Goal: Information Seeking & Learning: Learn about a topic

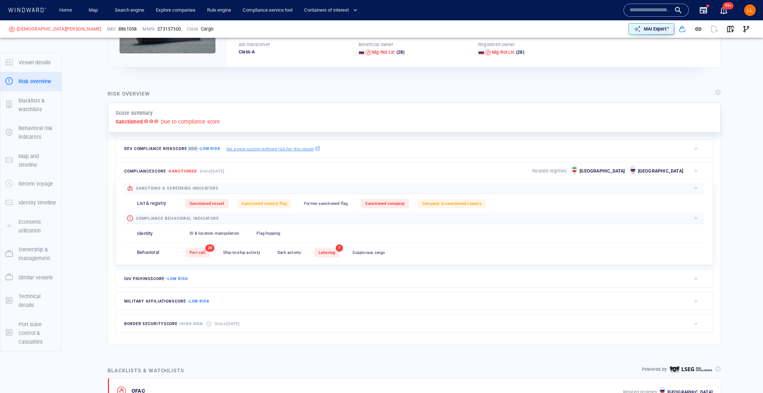
scroll to position [132, 0]
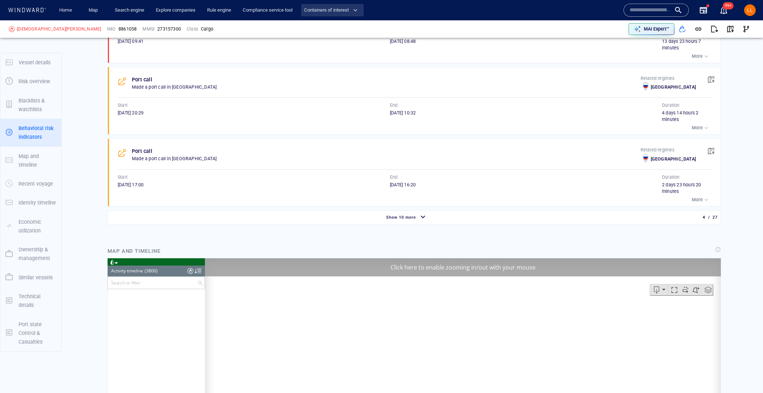
scroll to position [573, 0]
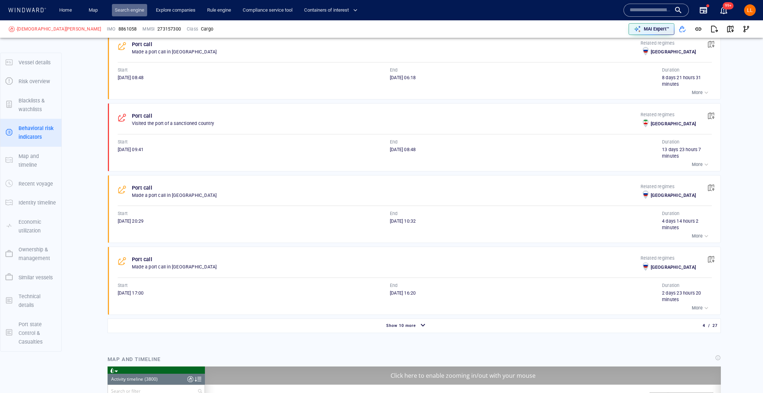
click at [127, 8] on link "Search engine" at bounding box center [129, 10] width 35 height 13
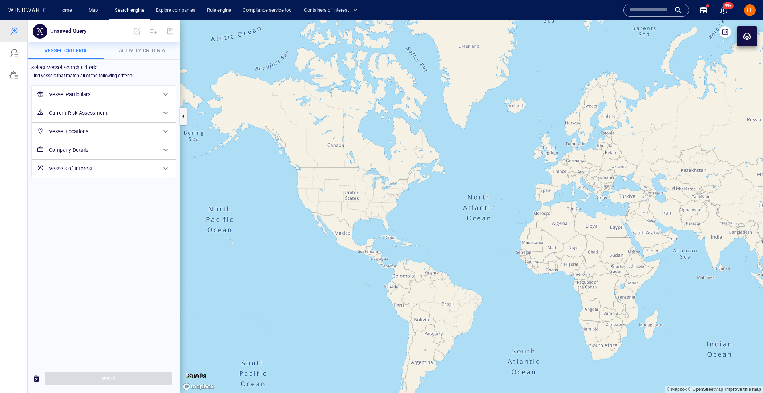
click at [99, 150] on h6 "Company Details" at bounding box center [103, 150] width 108 height 9
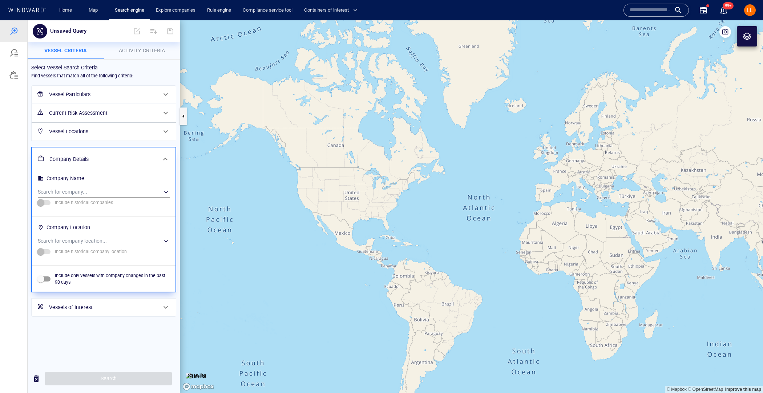
click at [114, 113] on h6 "Current Risk Assessment" at bounding box center [103, 113] width 108 height 9
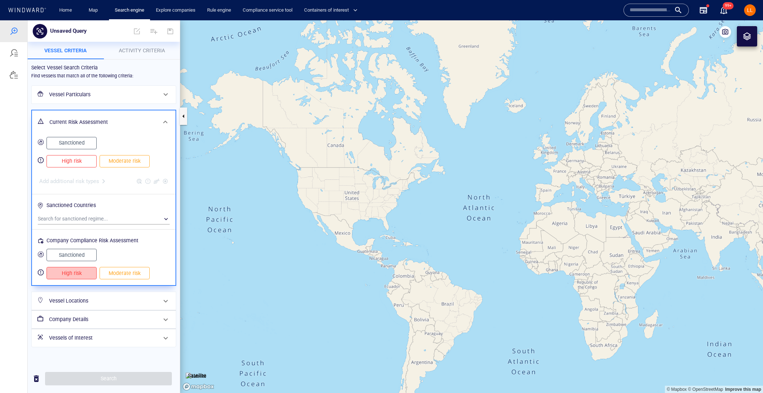
click at [84, 272] on span "High risk" at bounding box center [71, 273] width 35 height 9
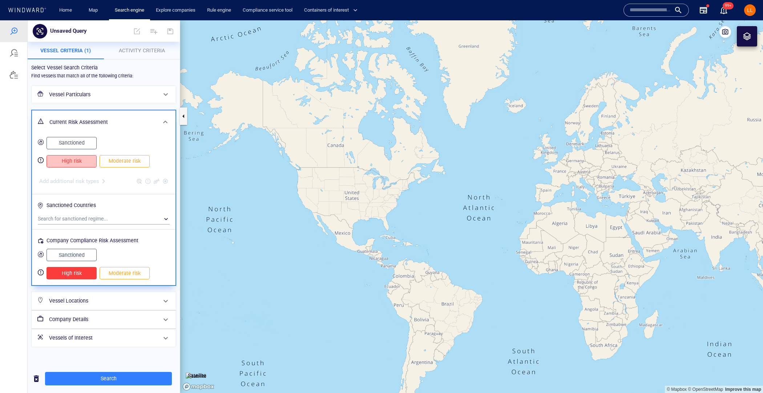
click at [76, 157] on span "High risk" at bounding box center [71, 161] width 35 height 9
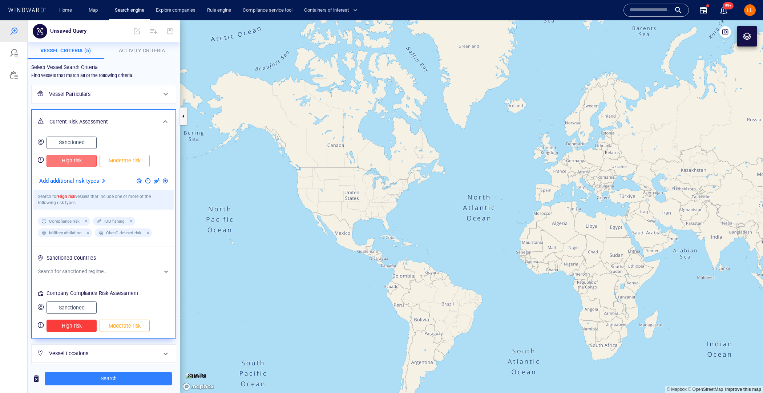
click at [78, 157] on span "High risk" at bounding box center [71, 160] width 35 height 9
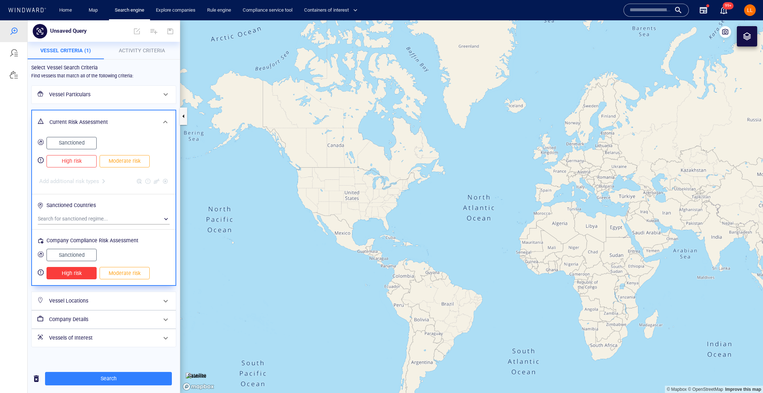
click at [124, 86] on div "Vessel Particulars" at bounding box center [104, 95] width 144 height 18
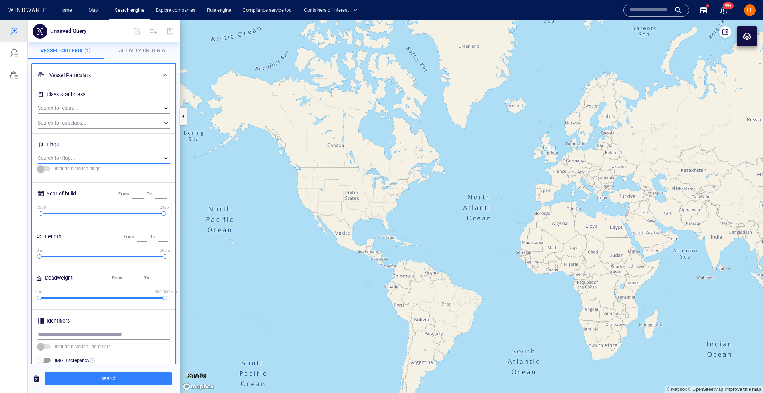
scroll to position [24, 0]
click at [118, 139] on div "Flags" at bounding box center [103, 143] width 135 height 12
click at [116, 149] on h6 "Flags" at bounding box center [104, 144] width 132 height 14
click at [112, 158] on div "​" at bounding box center [104, 156] width 132 height 11
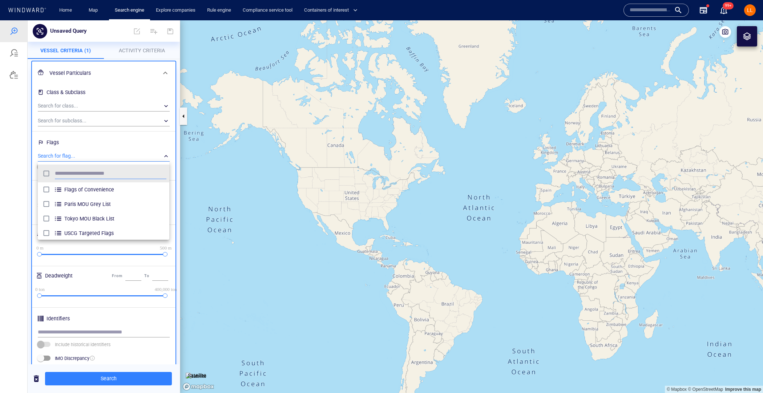
scroll to position [72, 131]
click at [115, 190] on span "Flags of Convenience" at bounding box center [115, 189] width 102 height 9
click at [115, 192] on span "Flags of Convenience" at bounding box center [115, 189] width 102 height 9
click at [113, 200] on div "Paris MOU Grey List" at bounding box center [115, 204] width 102 height 12
click at [114, 374] on div at bounding box center [381, 206] width 763 height 373
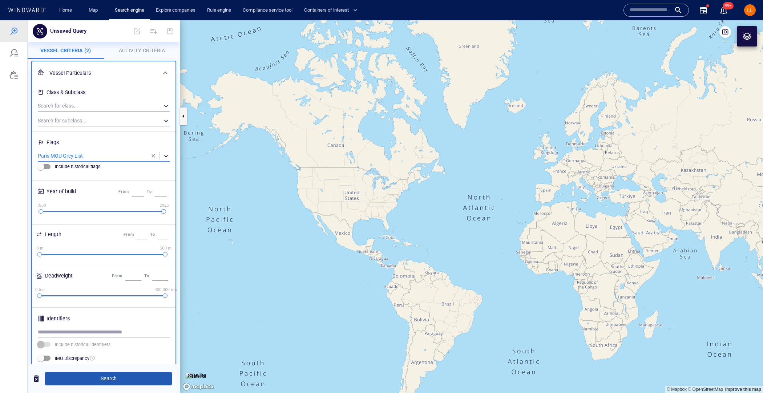
click at [109, 378] on span "Search" at bounding box center [108, 378] width 115 height 9
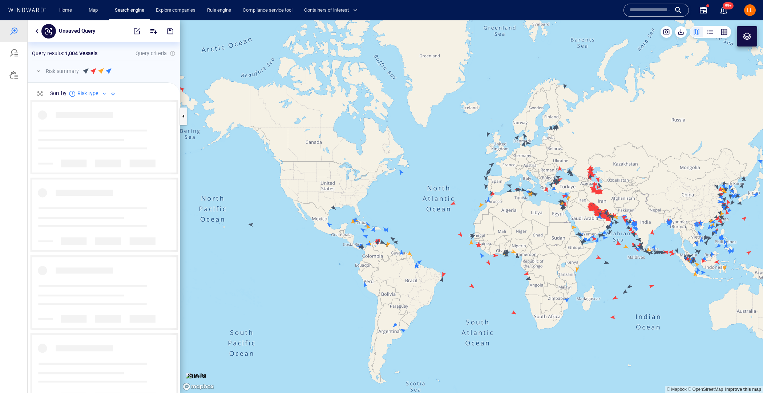
scroll to position [294, 152]
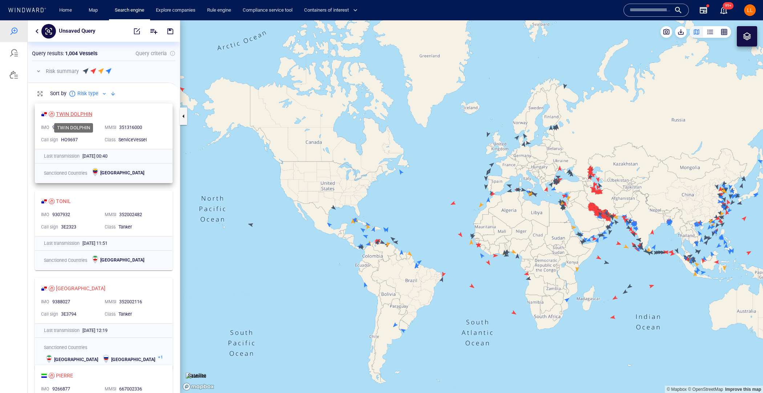
click at [75, 112] on div "TWIN DOLPHIN" at bounding box center [74, 114] width 36 height 9
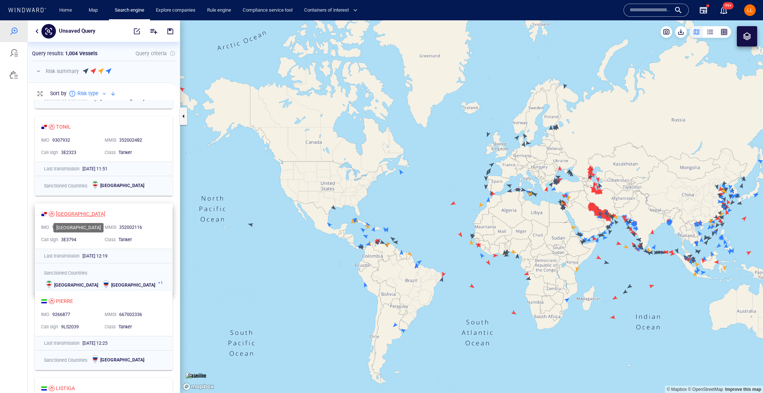
click at [74, 214] on div "MANASLU" at bounding box center [80, 214] width 49 height 9
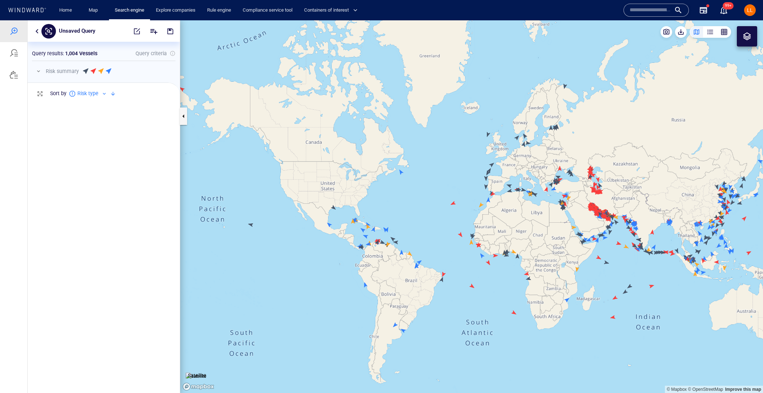
scroll to position [1157, 0]
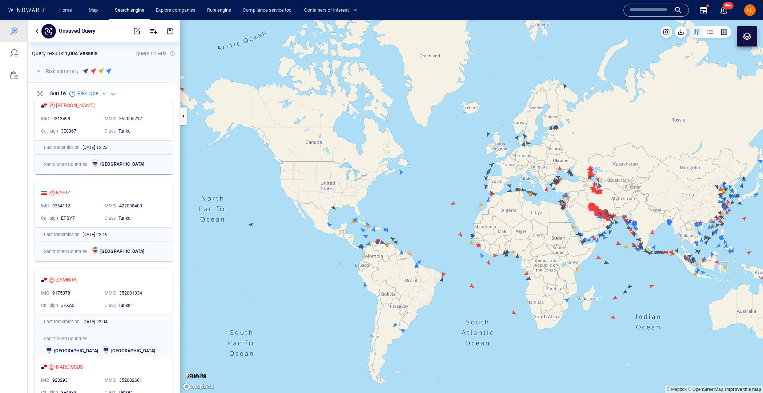
click at [36, 35] on button "button" at bounding box center [37, 31] width 9 height 9
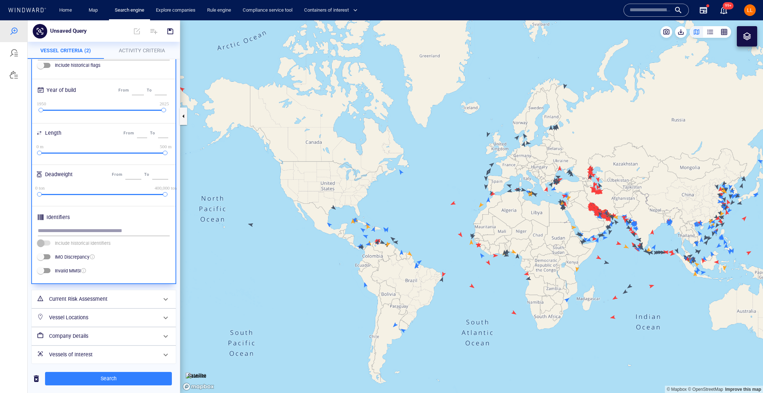
scroll to position [128, 0]
click at [111, 296] on h6 "Current Risk Assessment" at bounding box center [103, 296] width 108 height 9
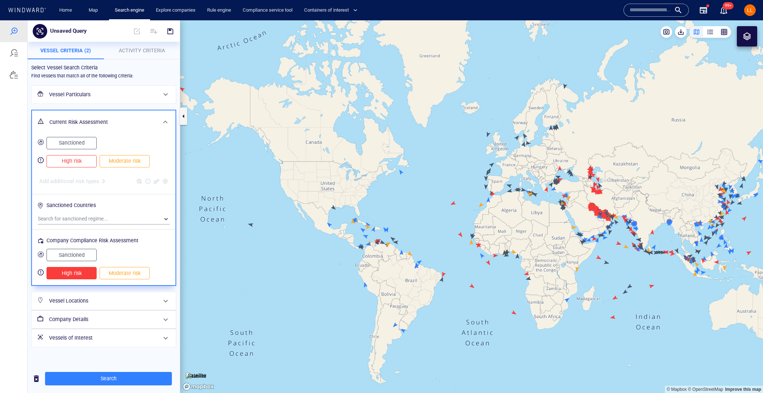
click at [86, 160] on span "High risk" at bounding box center [71, 161] width 35 height 9
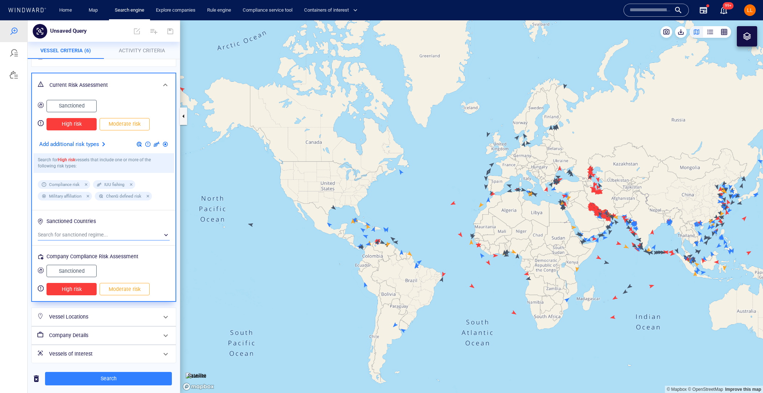
scroll to position [38, 0]
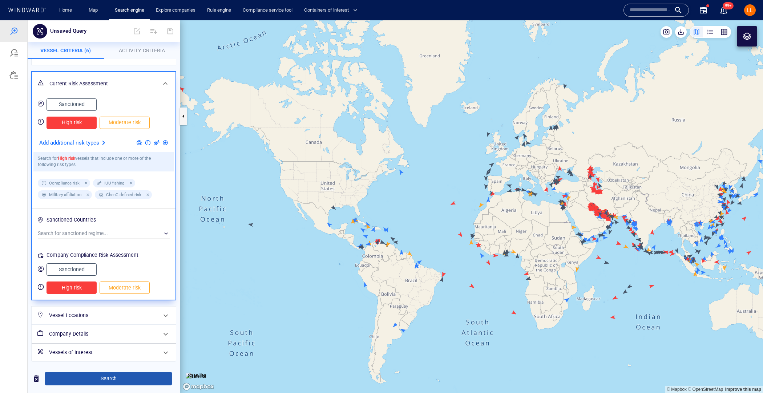
click at [141, 374] on button "Search" at bounding box center [108, 378] width 127 height 13
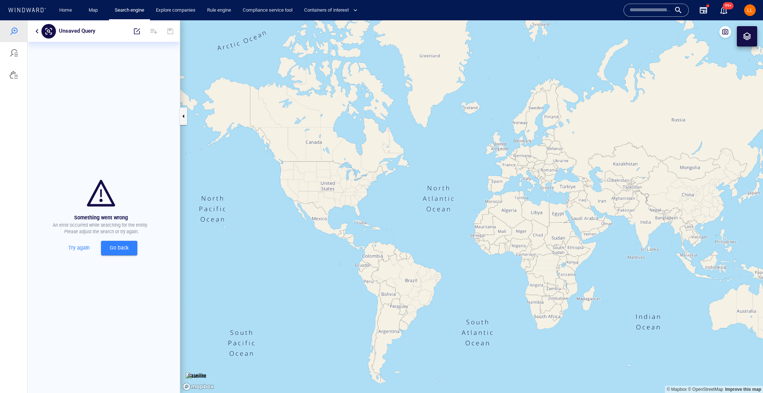
click at [124, 246] on span "Go back" at bounding box center [119, 248] width 25 height 9
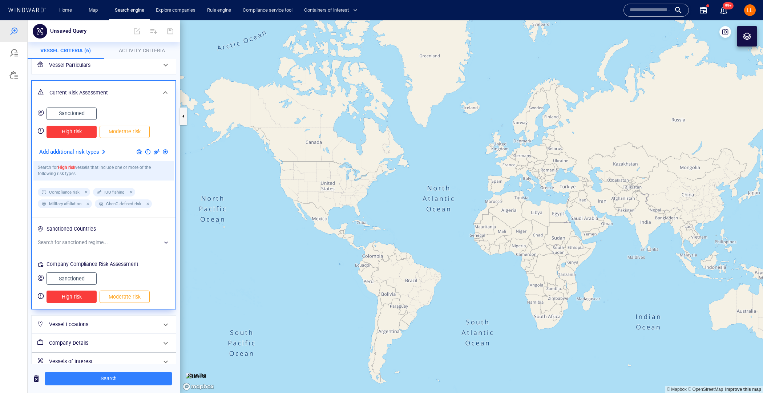
scroll to position [29, 0]
click at [128, 130] on span "Moderate risk" at bounding box center [124, 132] width 35 height 9
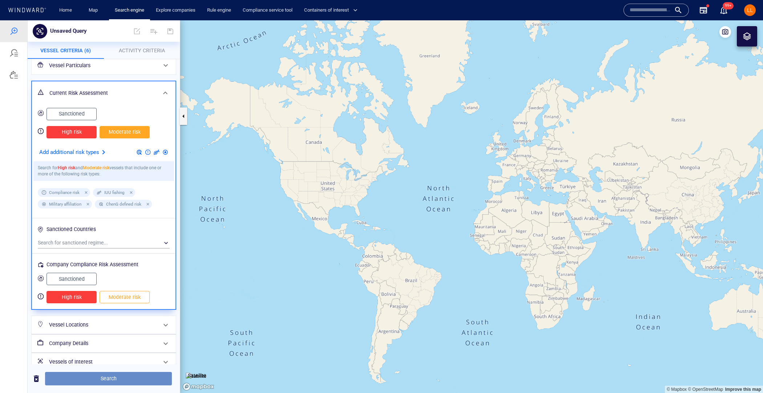
click at [110, 372] on button "Search" at bounding box center [108, 378] width 127 height 13
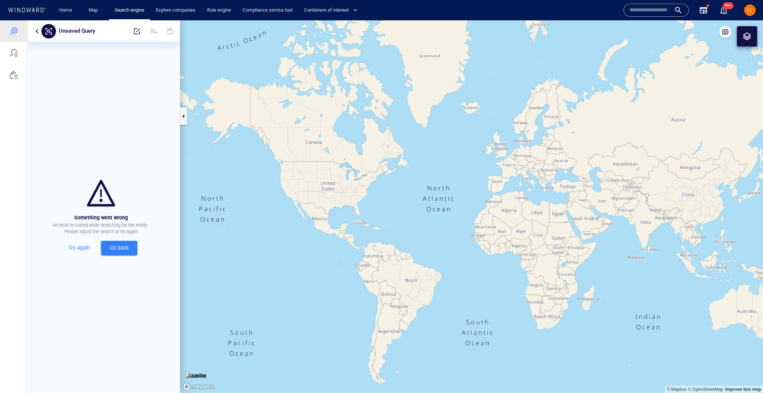
click at [117, 243] on button "Go back" at bounding box center [119, 248] width 36 height 15
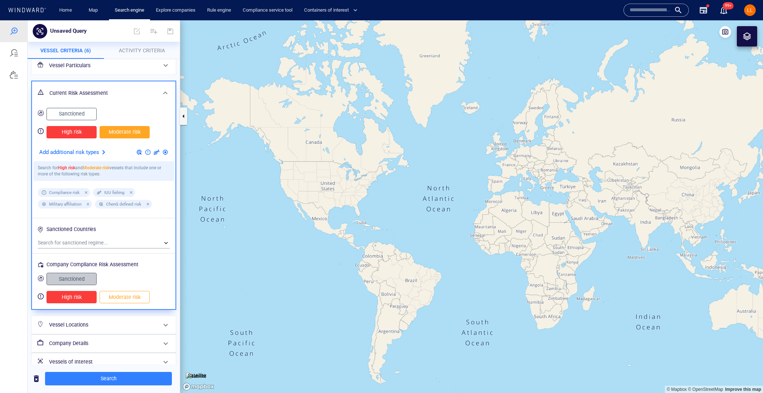
click at [83, 281] on span "Sanctioned" at bounding box center [71, 279] width 35 height 9
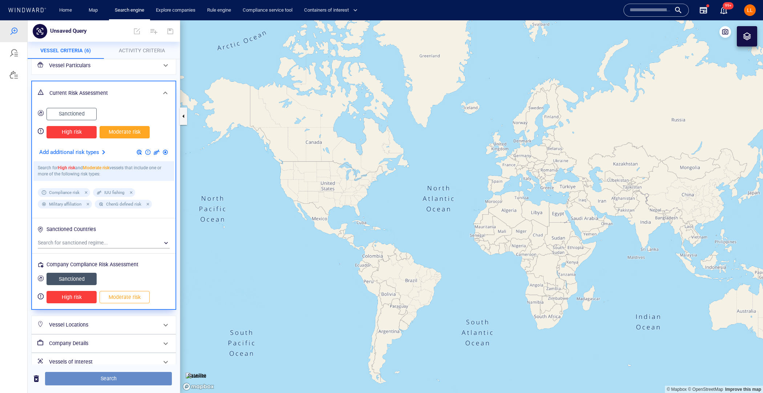
click at [122, 373] on button "Search" at bounding box center [108, 378] width 127 height 13
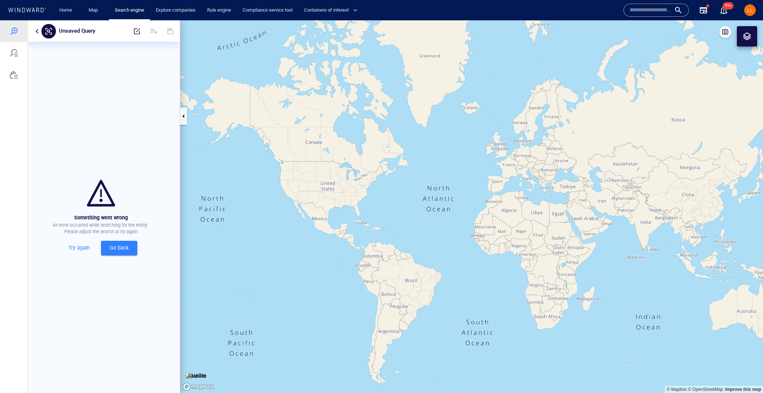
click at [115, 252] on span "Go back" at bounding box center [119, 248] width 25 height 9
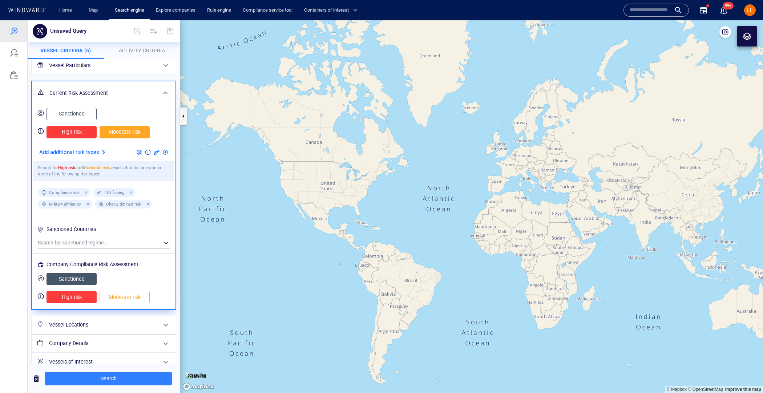
click at [77, 134] on span "High risk" at bounding box center [71, 132] width 35 height 9
click at [127, 134] on span "Moderate risk" at bounding box center [124, 132] width 35 height 9
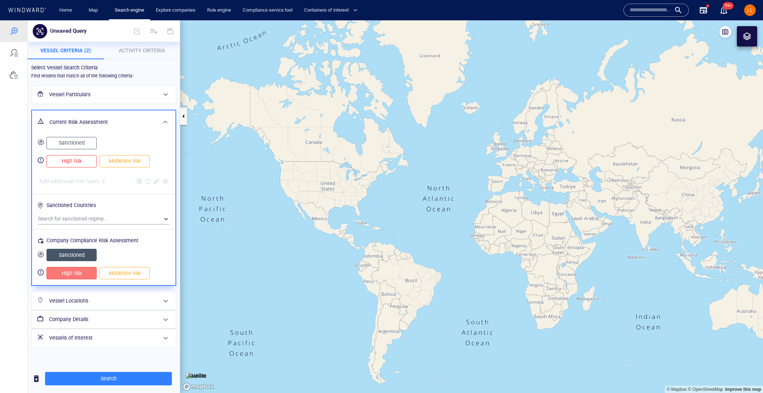
click at [86, 274] on span "High risk" at bounding box center [71, 273] width 35 height 9
click at [117, 379] on span "Search" at bounding box center [108, 378] width 115 height 9
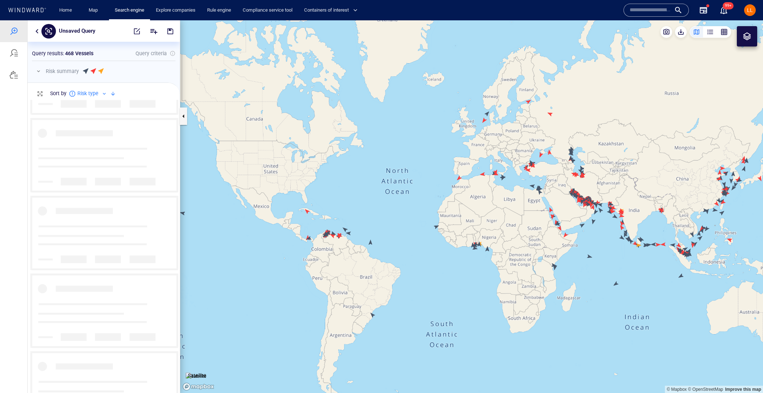
scroll to position [5027, 0]
click at [112, 94] on div at bounding box center [113, 93] width 9 height 9
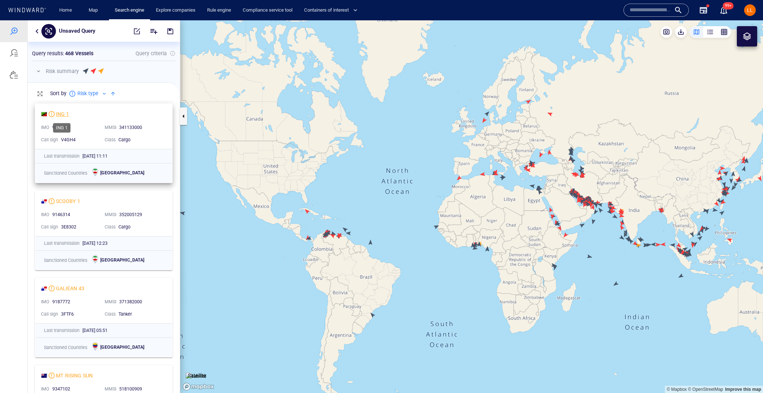
click at [65, 114] on div "ING 1" at bounding box center [62, 114] width 13 height 9
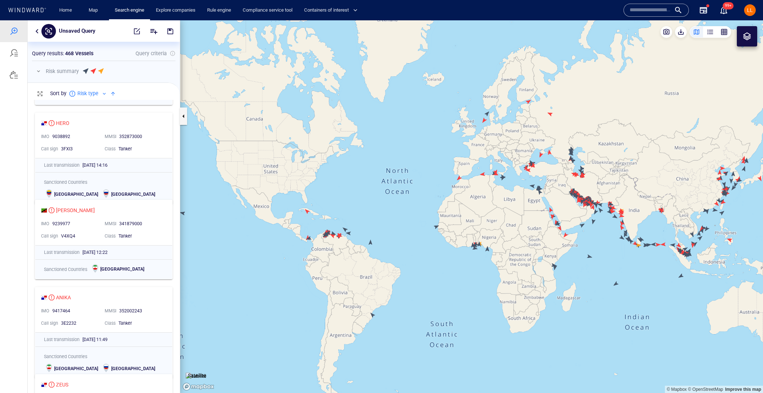
scroll to position [910, 0]
click at [64, 126] on div "HERO" at bounding box center [62, 124] width 13 height 9
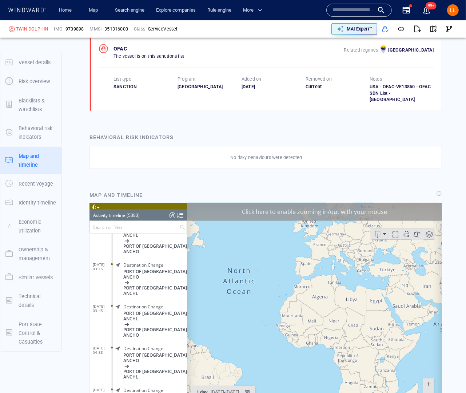
scroll to position [964, 0]
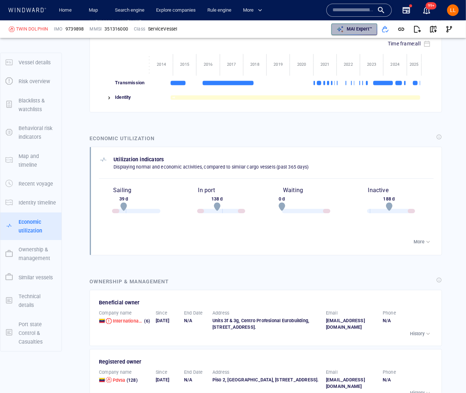
click at [360, 33] on div "MAI Expert™" at bounding box center [359, 28] width 28 height 9
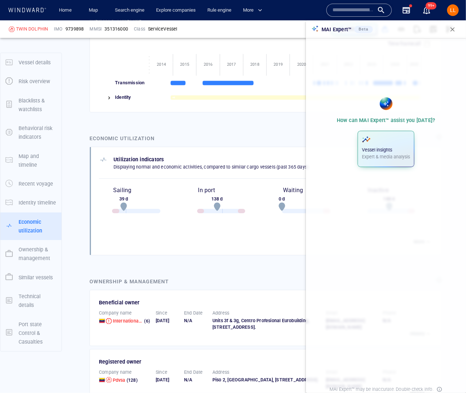
click at [453, 29] on span "button" at bounding box center [452, 29] width 7 height 7
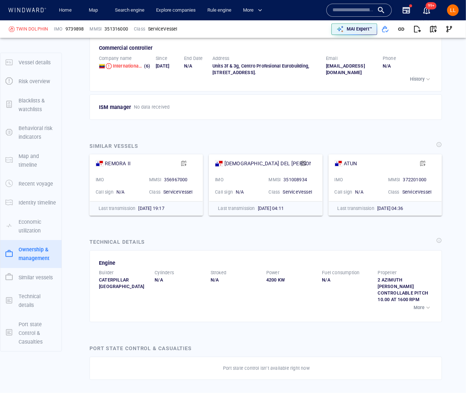
scroll to position [1536, 0]
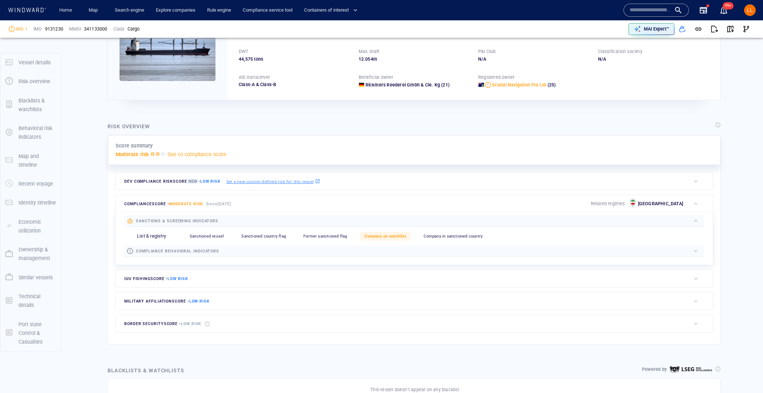
scroll to position [42, 0]
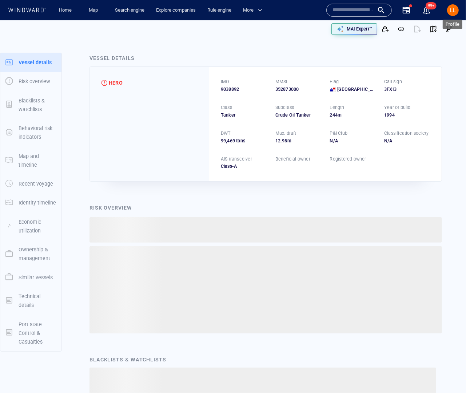
click at [455, 12] on span "LL" at bounding box center [453, 10] width 6 height 6
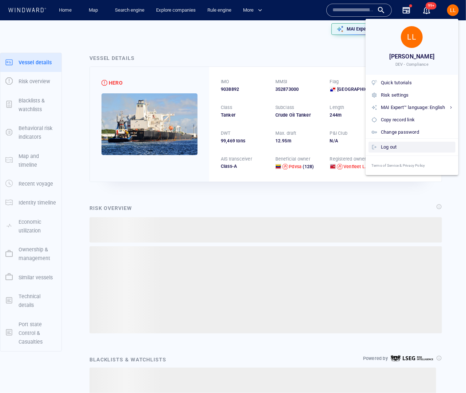
click at [411, 146] on div "Log out" at bounding box center [417, 147] width 72 height 8
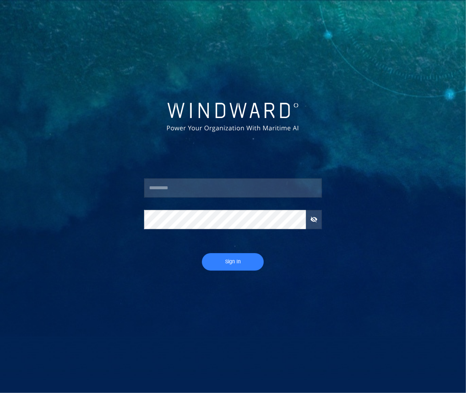
type input "****"
click at [253, 262] on span "Sign In" at bounding box center [232, 261] width 47 height 9
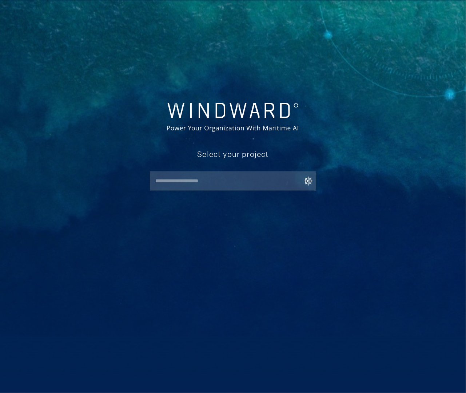
click at [257, 181] on input "text" at bounding box center [234, 180] width 162 height 13
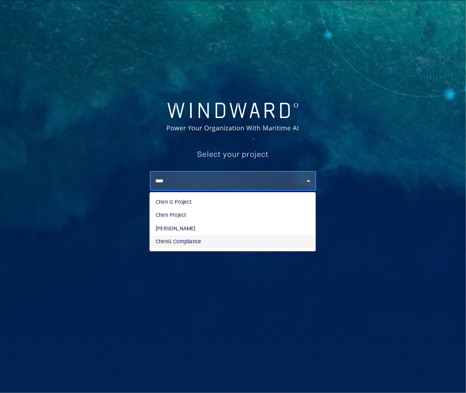
click at [222, 236] on li "ChenG Compliance" at bounding box center [232, 241] width 165 height 13
type input "**********"
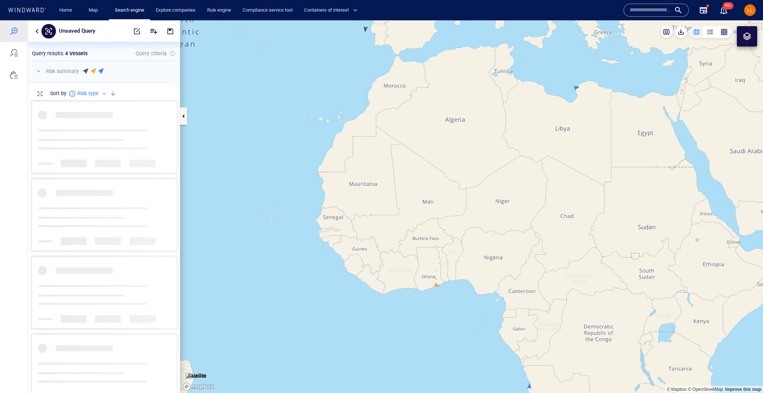
scroll to position [294, 152]
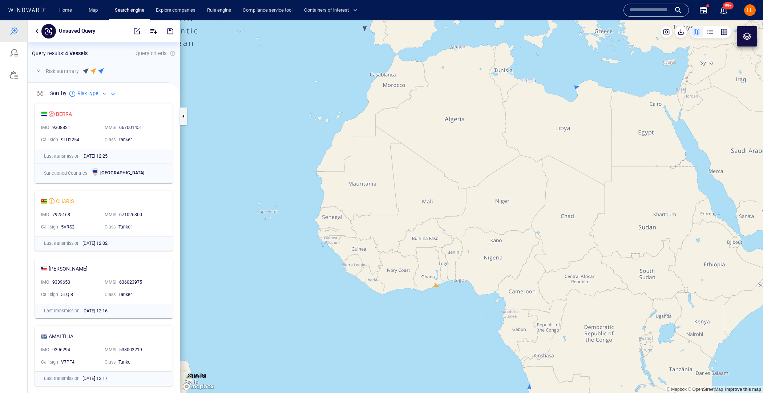
click at [38, 33] on button "button" at bounding box center [37, 31] width 9 height 9
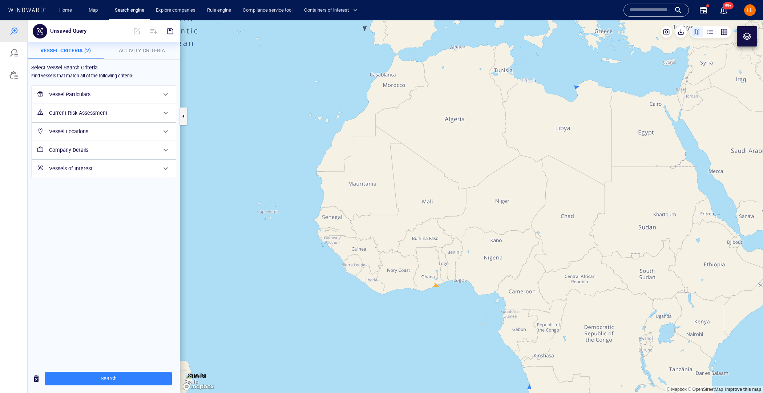
click at [135, 132] on h6 "Vessel Locations" at bounding box center [103, 131] width 108 height 9
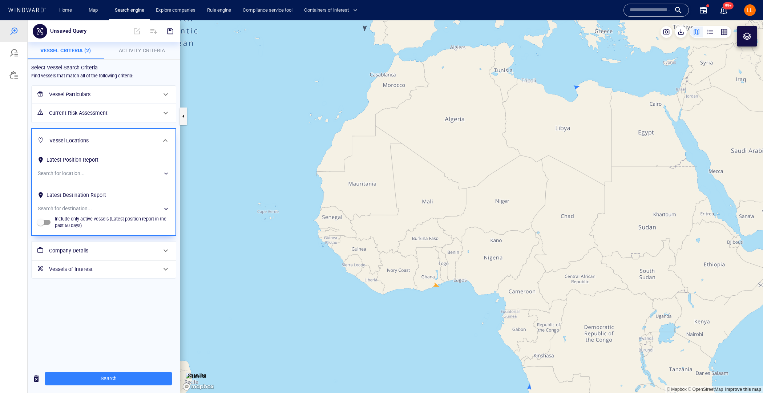
click at [135, 133] on div "Vessel Locations" at bounding box center [103, 140] width 113 height 15
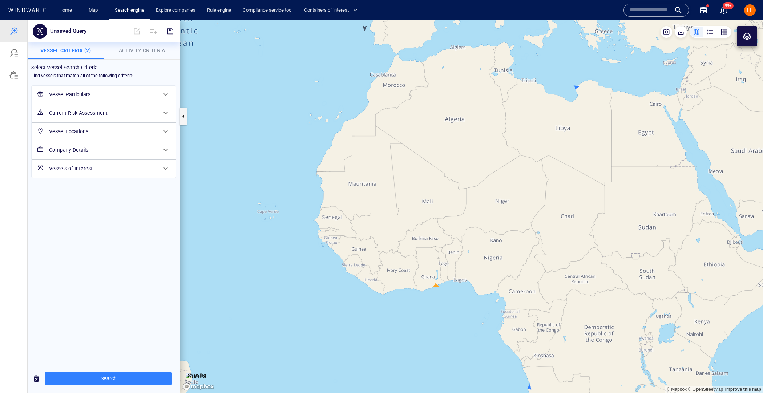
click at [119, 146] on h6 "Company Details" at bounding box center [103, 150] width 108 height 9
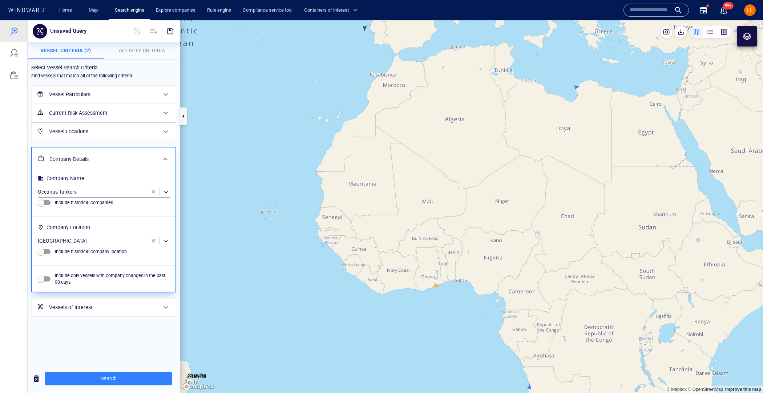
click at [155, 190] on span "button" at bounding box center [153, 192] width 6 height 6
click at [118, 124] on div "Vessel Locations" at bounding box center [103, 131] width 114 height 15
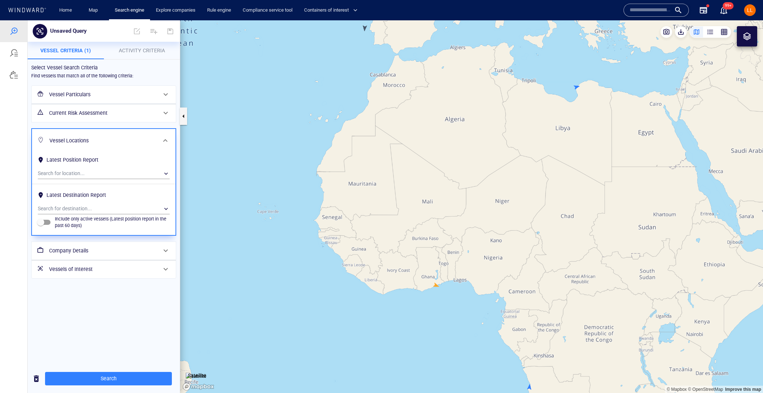
click at [122, 114] on h6 "Current Risk Assessment" at bounding box center [103, 113] width 108 height 9
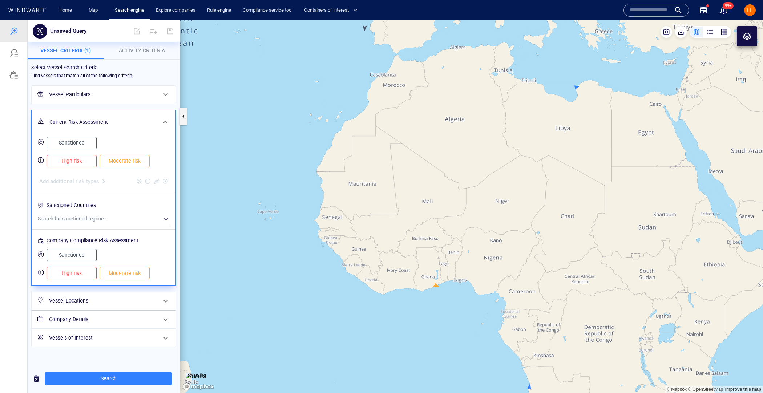
click at [93, 249] on button "Sanctioned" at bounding box center [72, 255] width 50 height 12
click at [86, 157] on span "High risk" at bounding box center [71, 161] width 35 height 9
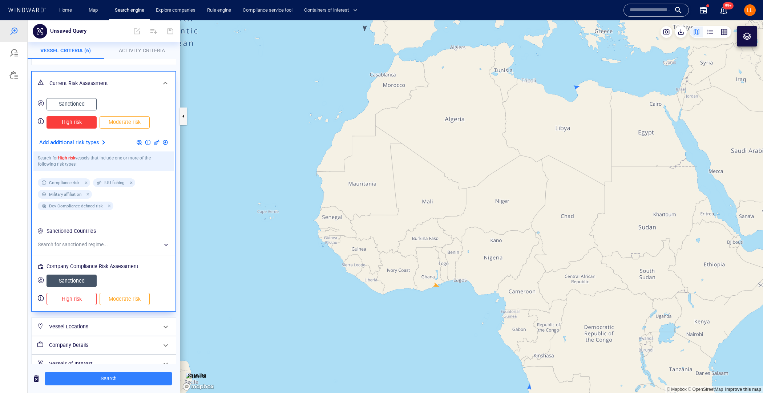
scroll to position [50, 0]
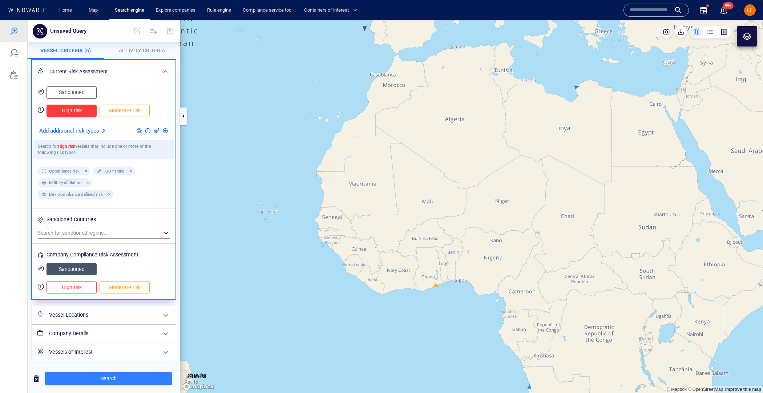
click at [93, 329] on h6 "Company Details" at bounding box center [103, 333] width 108 height 9
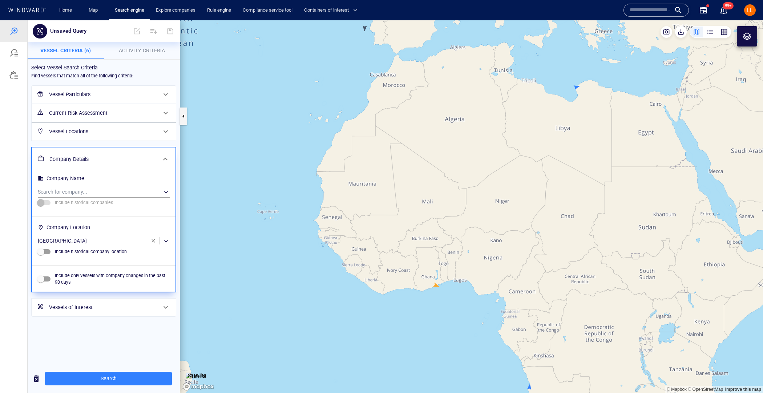
click at [144, 51] on span "Activity Criteria" at bounding box center [142, 51] width 46 height 6
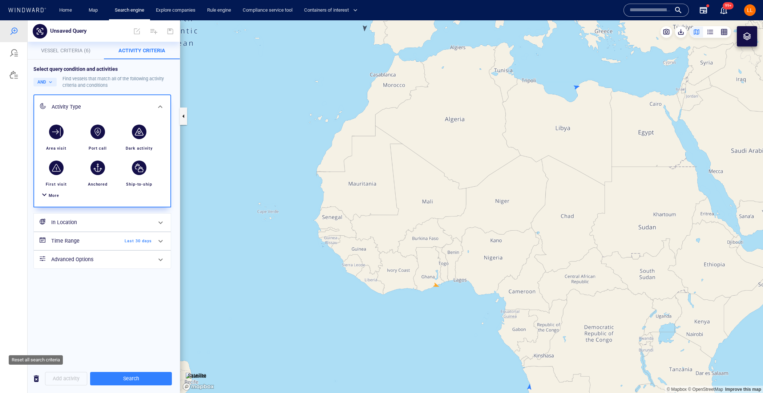
click at [37, 377] on span "button" at bounding box center [36, 378] width 9 height 9
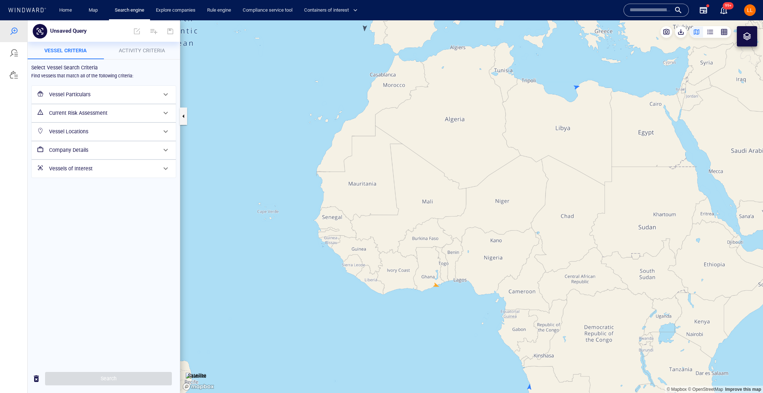
click at [129, 50] on span "Activity Criteria" at bounding box center [142, 51] width 46 height 6
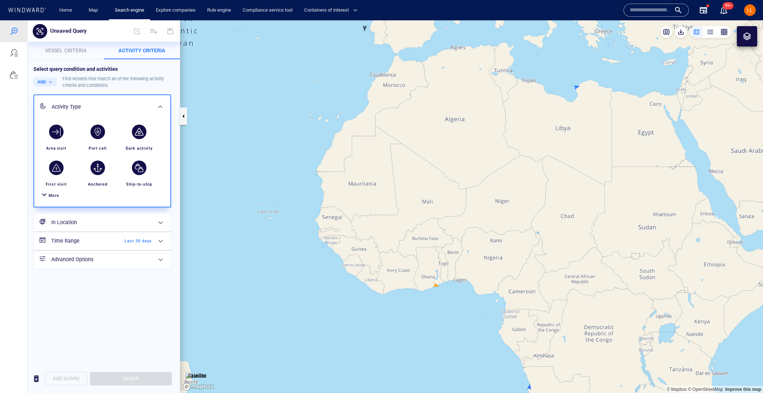
click at [79, 53] on span "Vessel criteria" at bounding box center [65, 51] width 41 height 6
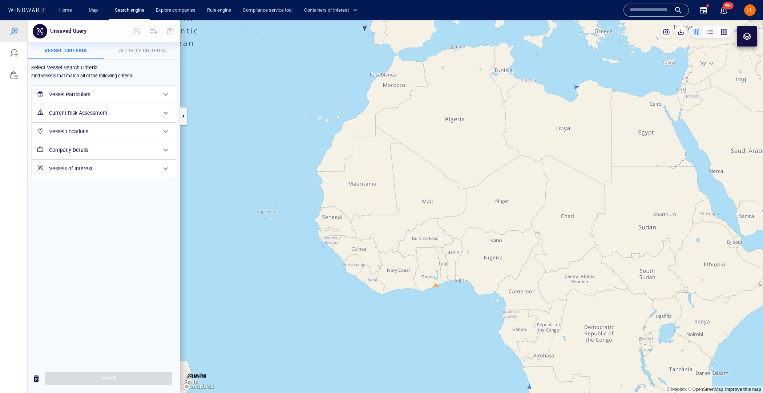
click at [127, 98] on h6 "Vessel Particulars" at bounding box center [103, 94] width 108 height 9
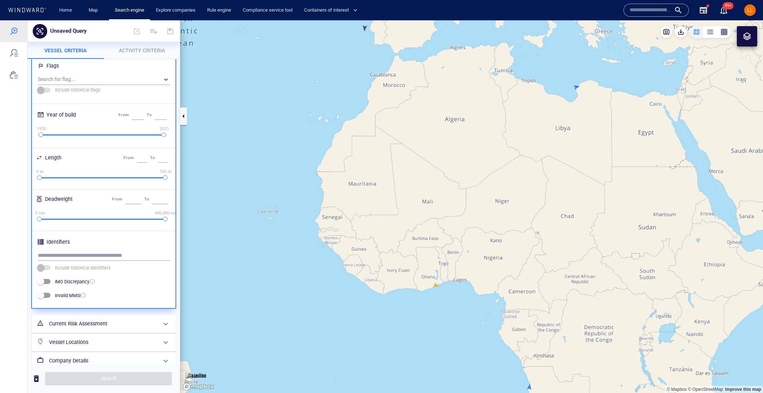
scroll to position [128, 0]
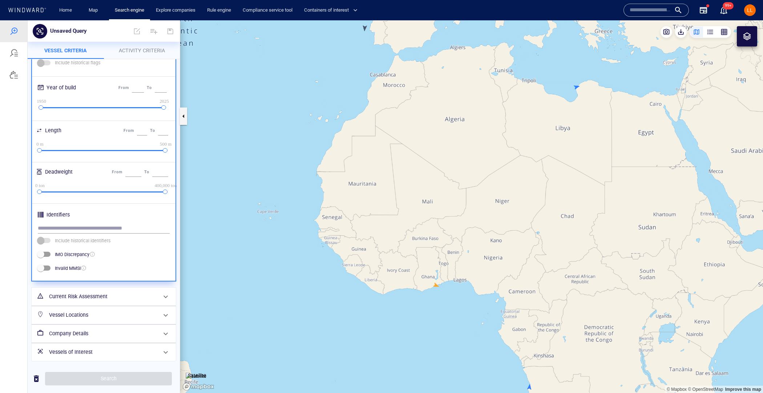
click at [99, 294] on h6 "Current Risk Assessment" at bounding box center [103, 296] width 108 height 9
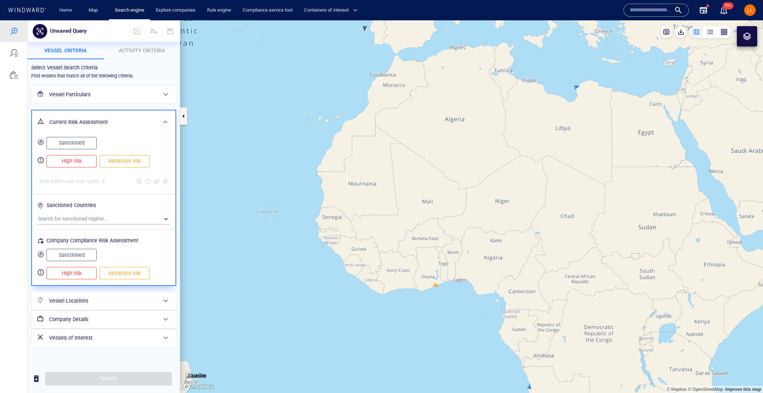
scroll to position [0, 0]
click at [79, 158] on span "High risk" at bounding box center [71, 161] width 35 height 9
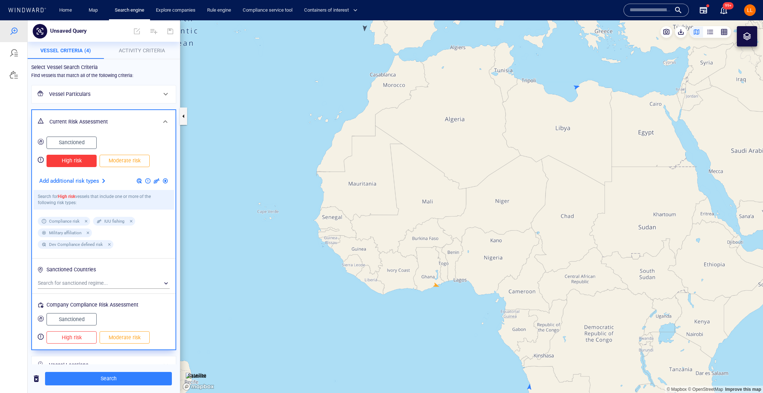
click at [80, 317] on span "Sanctioned" at bounding box center [71, 319] width 35 height 9
click at [110, 90] on h6 "Vessel Particulars" at bounding box center [103, 94] width 108 height 9
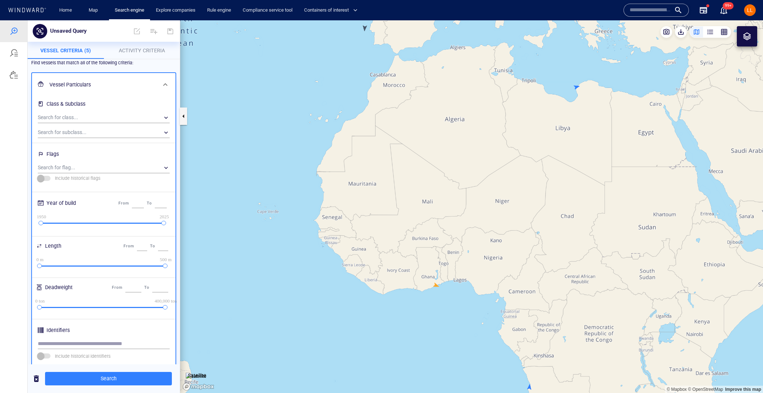
scroll to position [13, 0]
click at [103, 171] on div "​" at bounding box center [104, 167] width 132 height 11
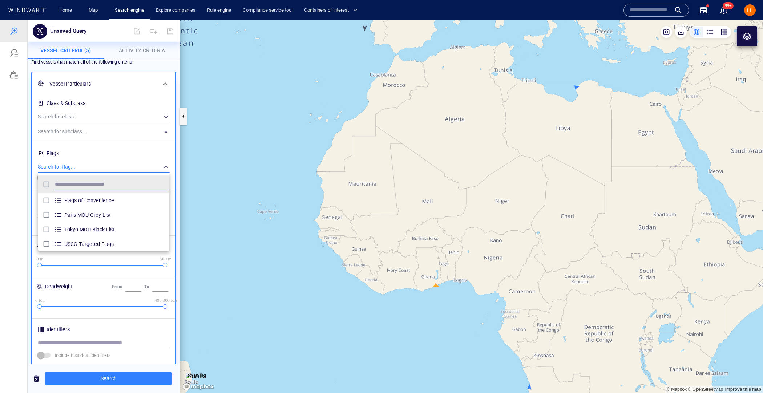
scroll to position [72, 131]
click at [102, 212] on span "Paris MOU Grey List" at bounding box center [115, 215] width 102 height 9
click at [121, 168] on div at bounding box center [381, 206] width 763 height 373
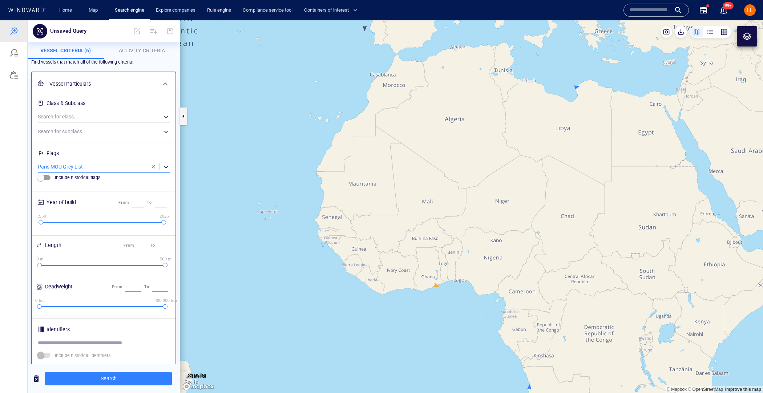
click at [121, 168] on div "​" at bounding box center [104, 167] width 132 height 11
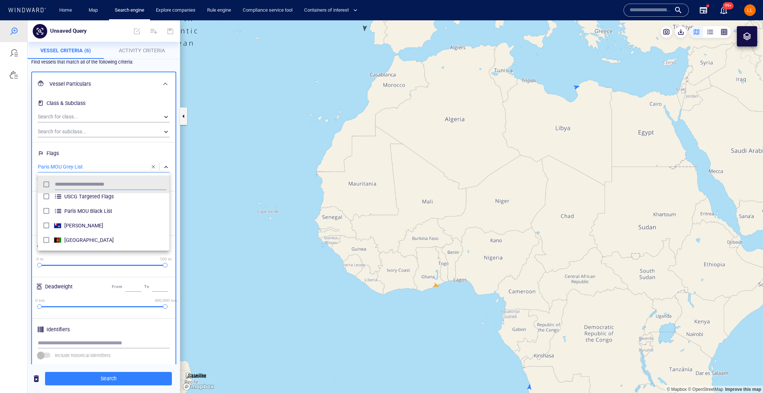
scroll to position [33, 0]
click at [97, 226] on span "Paris MOU Black List" at bounding box center [115, 226] width 102 height 9
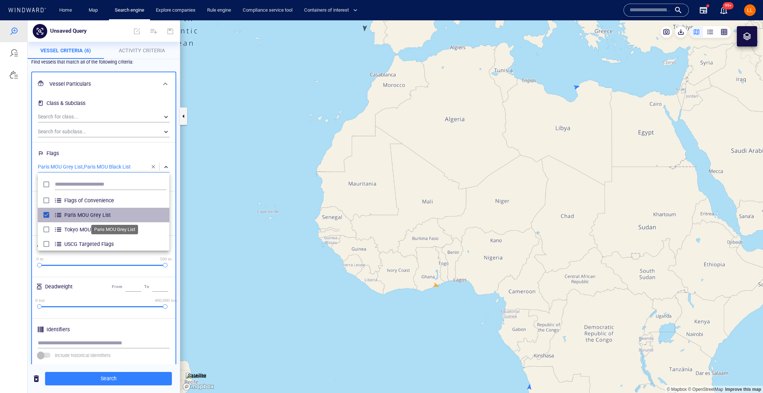
click at [95, 214] on span "Paris MOU Grey List" at bounding box center [115, 215] width 102 height 9
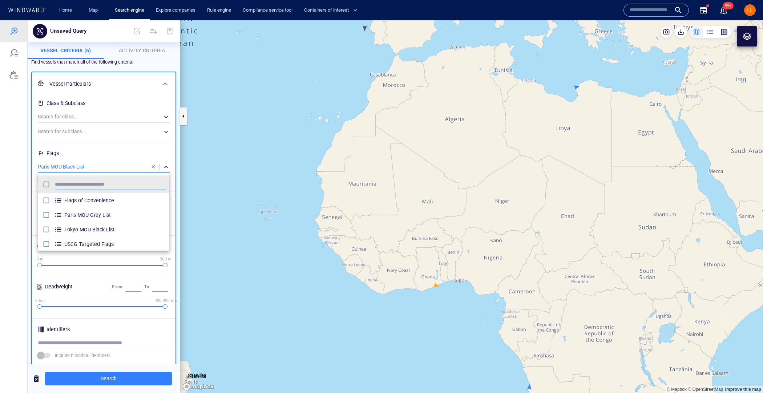
click at [112, 165] on div at bounding box center [381, 206] width 763 height 373
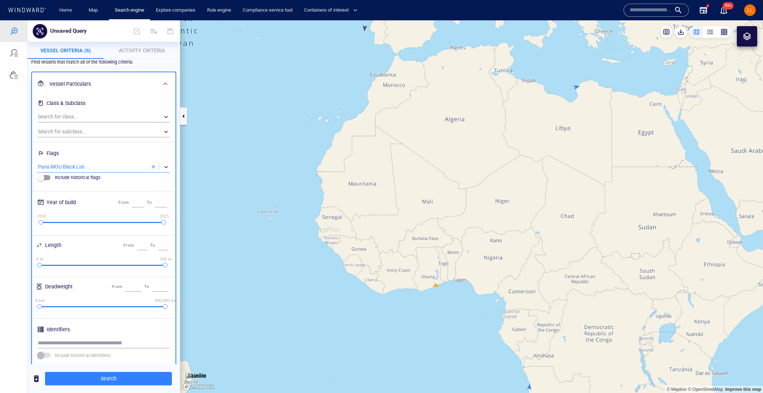
scroll to position [128, 0]
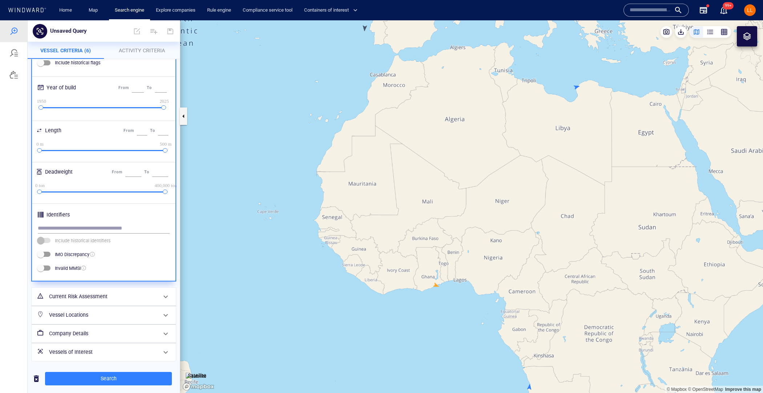
click at [98, 348] on h6 "Vessels of Interest" at bounding box center [103, 352] width 108 height 9
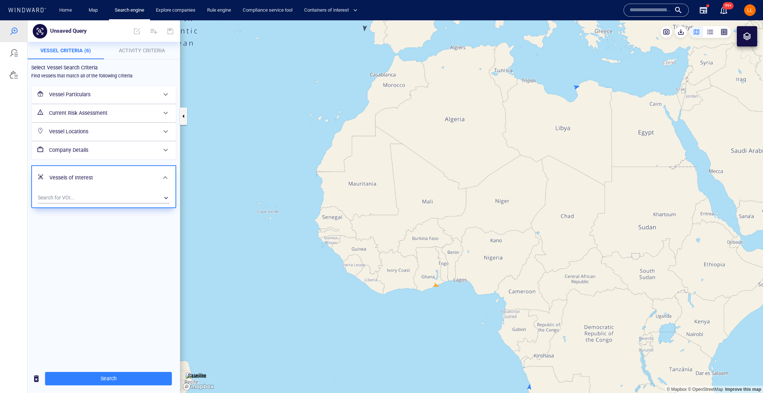
click at [110, 150] on h6 "Company Details" at bounding box center [103, 150] width 108 height 9
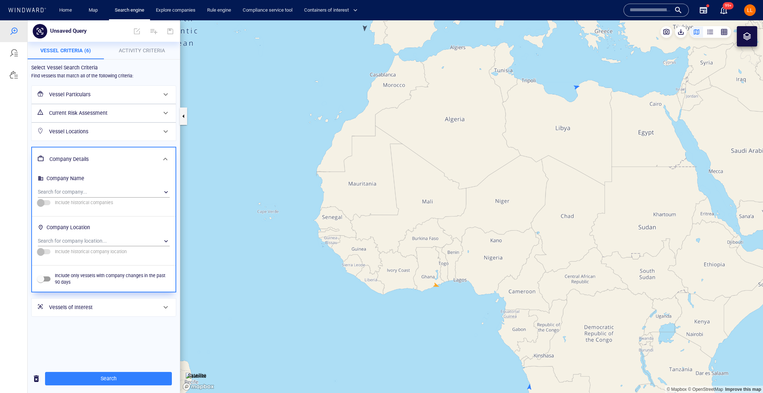
click at [114, 129] on h6 "Vessel Locations" at bounding box center [103, 131] width 108 height 9
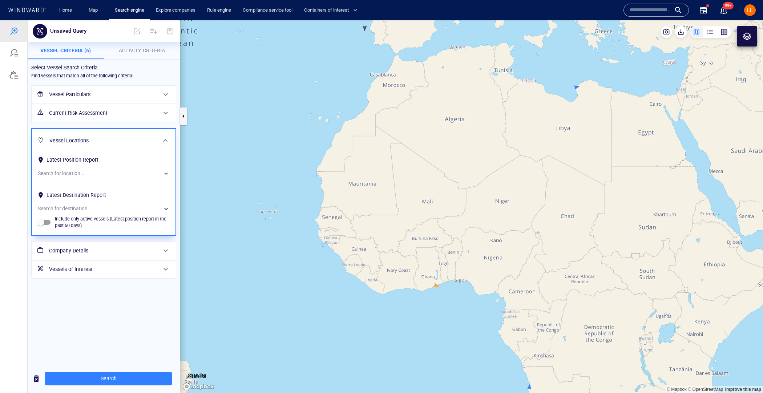
click at [120, 118] on div "Current Risk Assessment" at bounding box center [103, 113] width 114 height 15
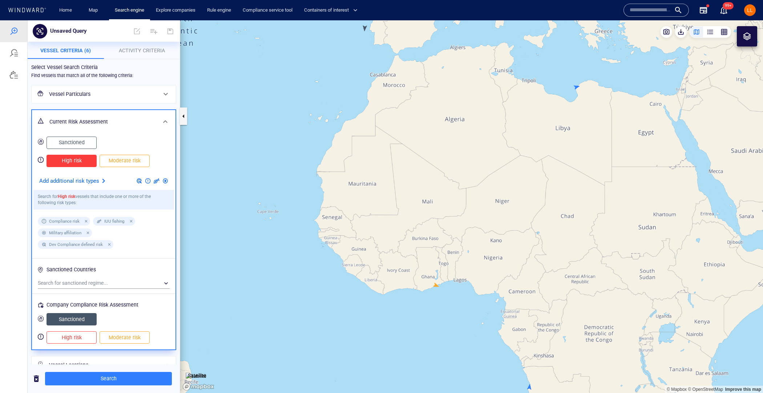
click at [124, 93] on h6 "Vessel Particulars" at bounding box center [103, 94] width 108 height 9
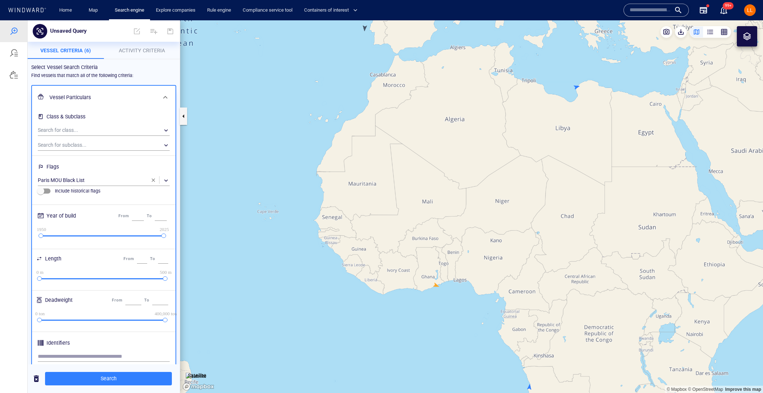
click at [145, 52] on span "Activity Criteria" at bounding box center [142, 51] width 46 height 6
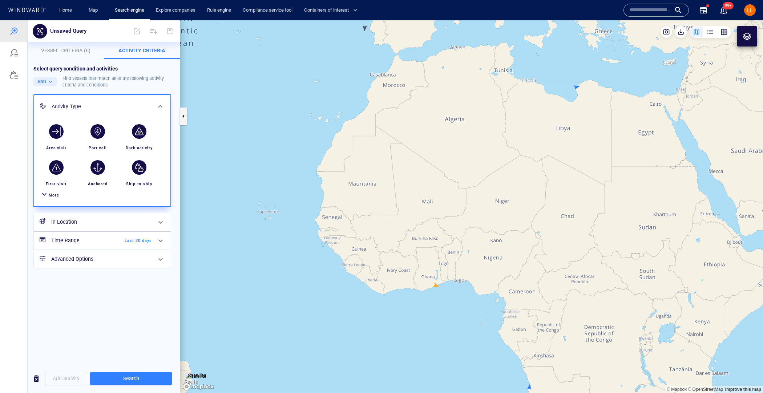
click at [95, 83] on div "Find vessels that match all of the following activity criteria and conditions" at bounding box center [119, 81] width 112 height 13
click at [122, 326] on div "Select query condition and activities AND Find vessels that match all of the fo…" at bounding box center [104, 211] width 152 height 305
click at [80, 301] on div "Select query condition and activities AND Find vessels that match all of the fo…" at bounding box center [104, 211] width 152 height 305
click at [79, 69] on div "Select query condition and activities" at bounding box center [103, 68] width 141 height 7
click at [45, 84] on button "AND" at bounding box center [44, 81] width 23 height 9
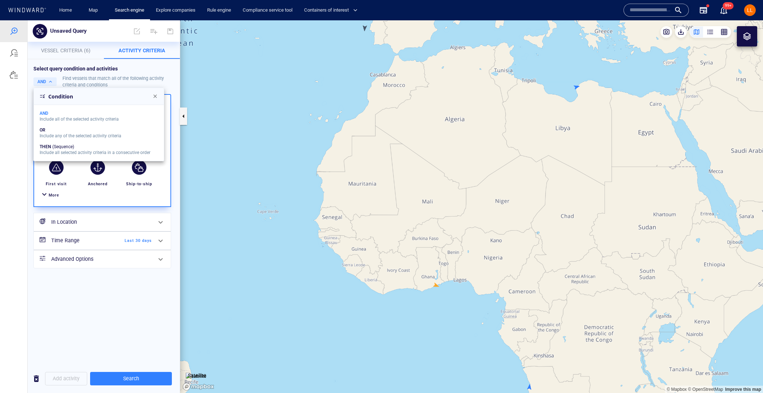
click at [97, 71] on div at bounding box center [381, 206] width 763 height 373
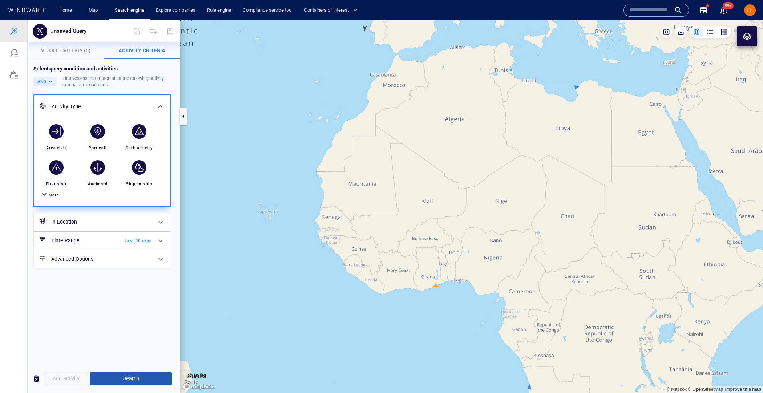
click at [141, 382] on span "Search" at bounding box center [131, 378] width 70 height 9
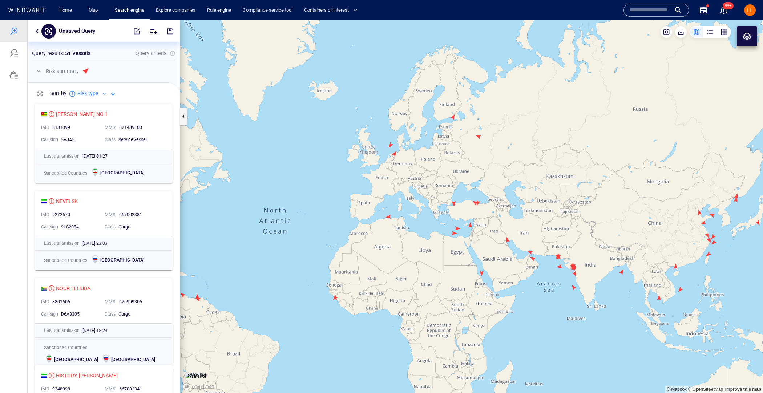
scroll to position [3, 0]
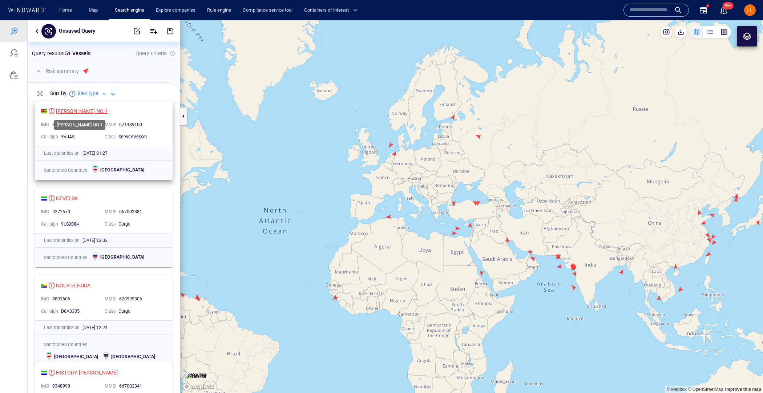
click at [77, 107] on div "JIA HO NO.1" at bounding box center [82, 111] width 52 height 9
click at [66, 193] on div "NEVELSK IMO 9272670 MMSI 667002381 Call sign 9LS2084 Class Cargo" at bounding box center [103, 210] width 137 height 45
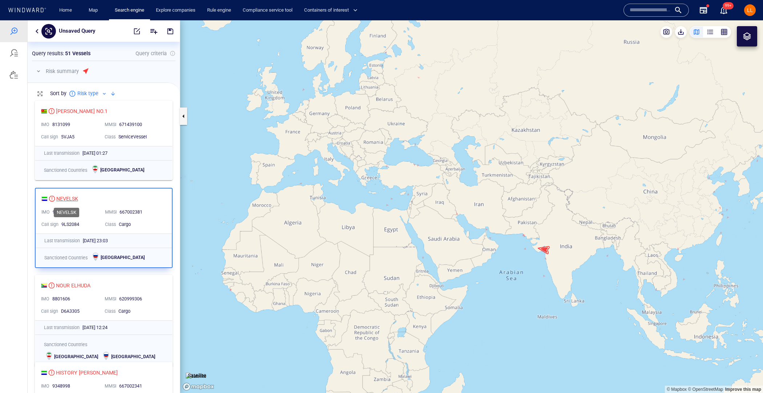
click at [65, 197] on div "NEVELSK" at bounding box center [67, 198] width 22 height 9
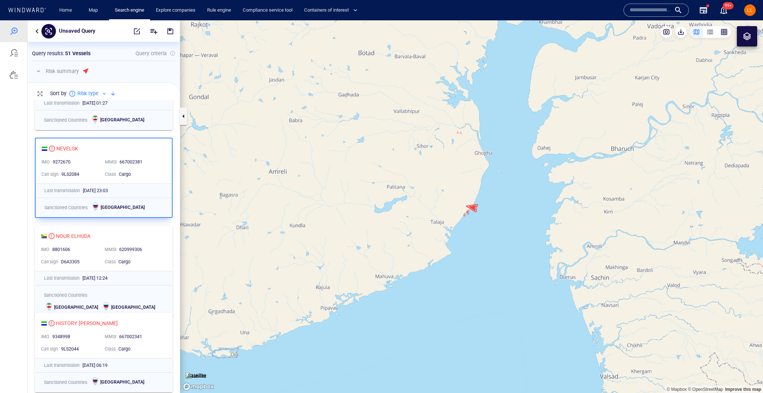
scroll to position [70, 0]
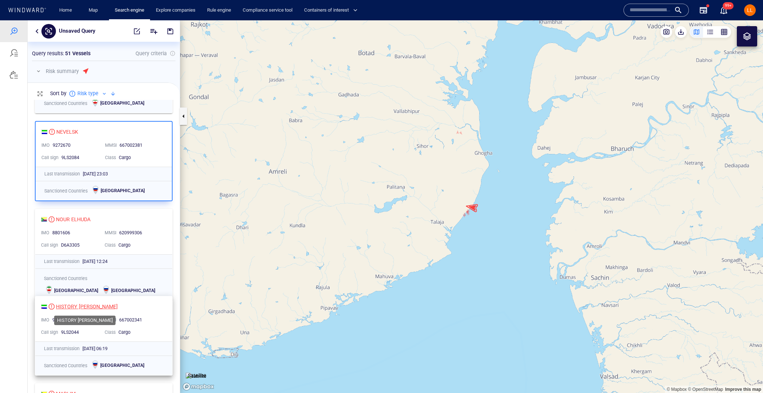
click at [69, 306] on div "HISTORY MARIA" at bounding box center [87, 306] width 62 height 9
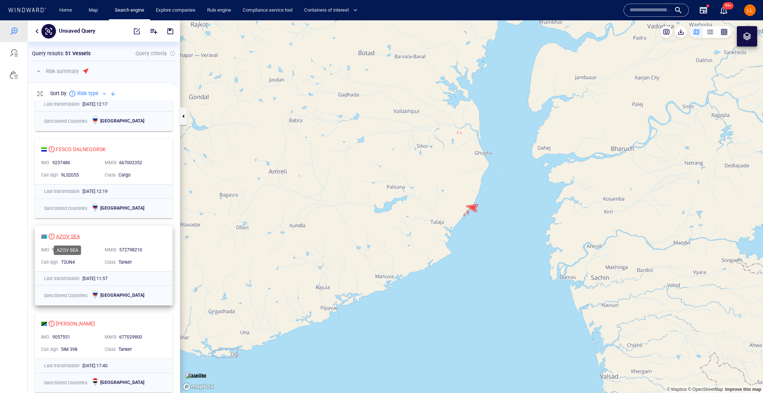
click at [69, 233] on div "AZOV SEA" at bounding box center [68, 236] width 24 height 9
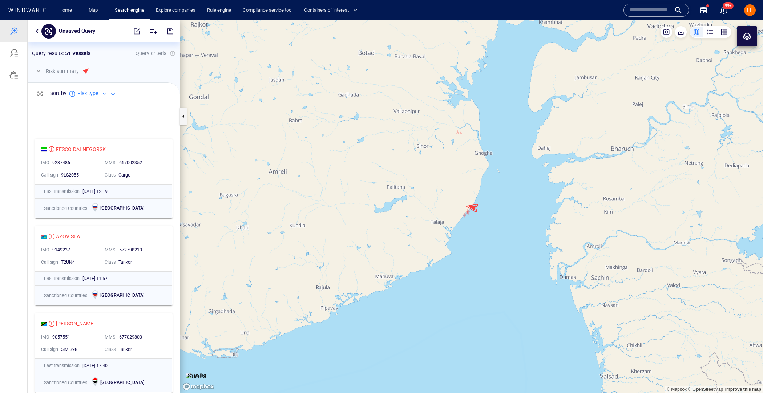
scroll to position [643, 0]
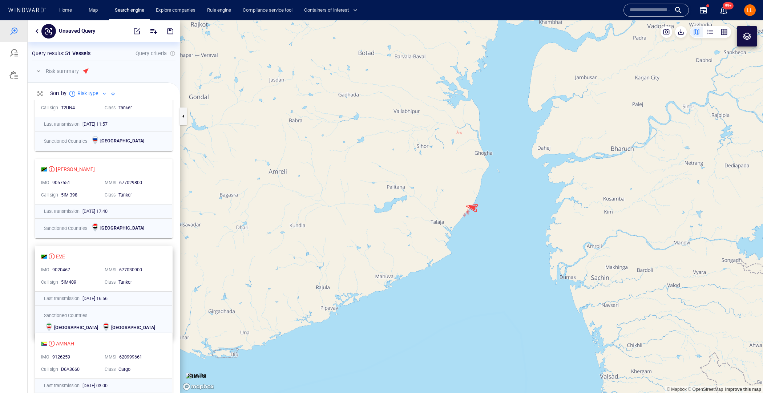
click at [60, 257] on div "EVE" at bounding box center [60, 256] width 9 height 9
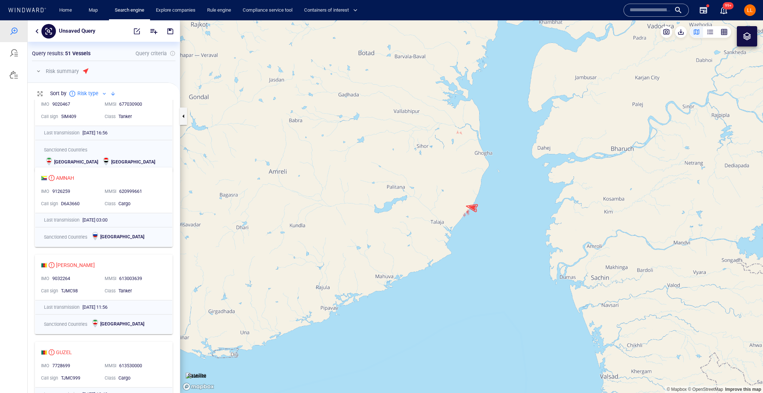
scroll to position [884, 0]
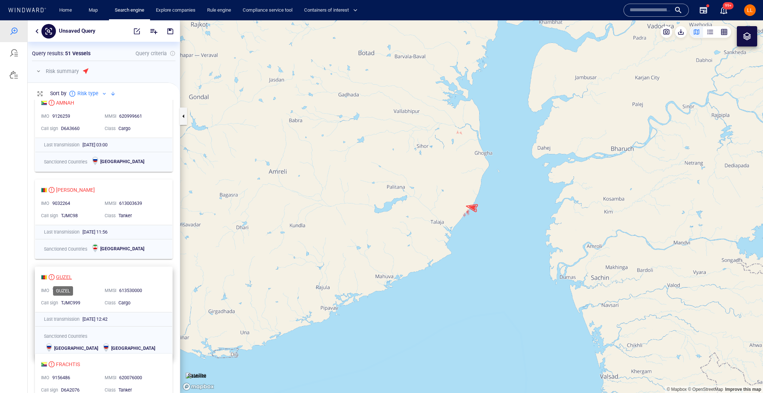
click at [65, 275] on div "GUZEL" at bounding box center [64, 277] width 16 height 9
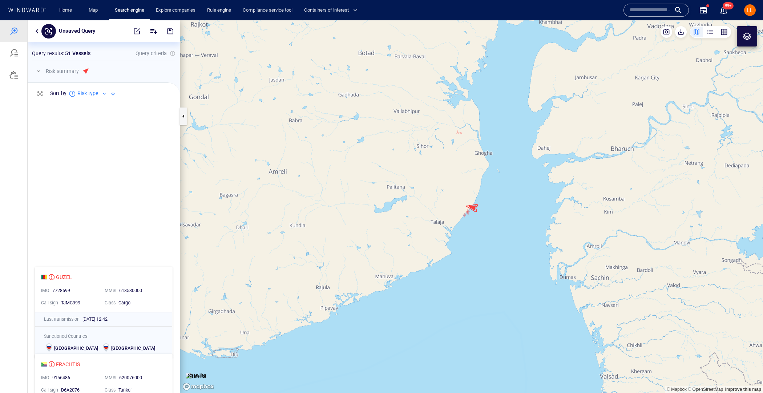
scroll to position [1142, 0]
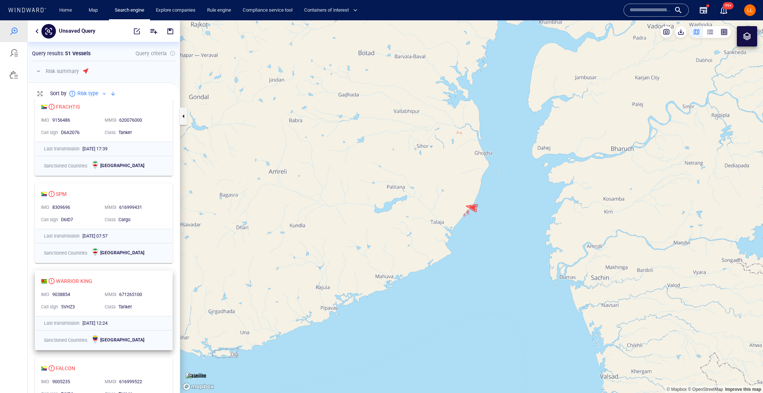
click at [72, 285] on div "WARRIOR KING IMO 9038854 MMSI 671265100 Call sign 5VHZ3 Class Tanker" at bounding box center [103, 293] width 137 height 45
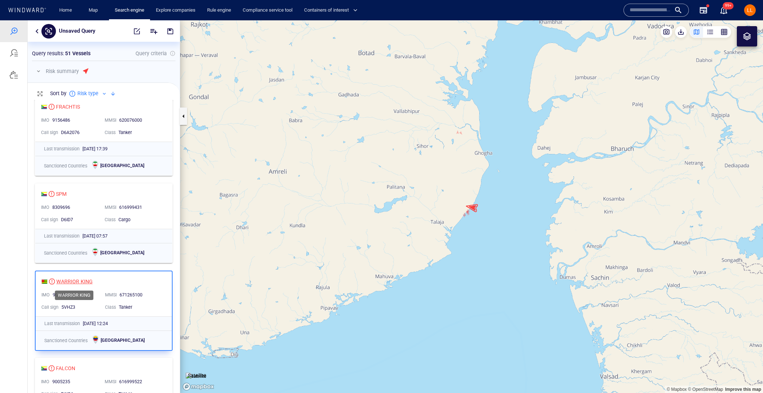
click at [74, 282] on div "WARRIOR KING" at bounding box center [74, 281] width 36 height 9
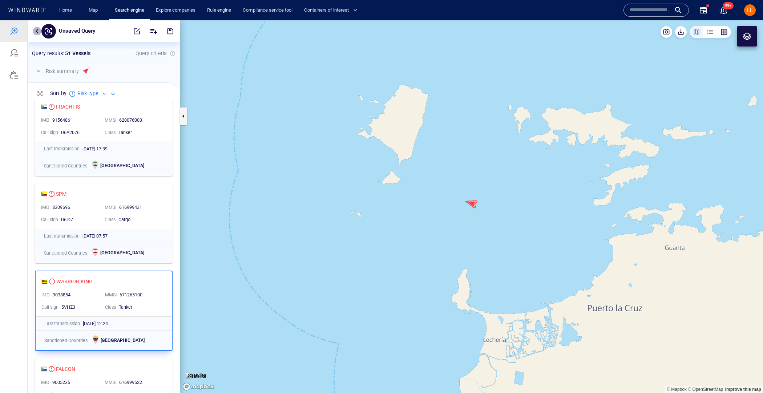
click at [39, 34] on button "button" at bounding box center [37, 31] width 9 height 9
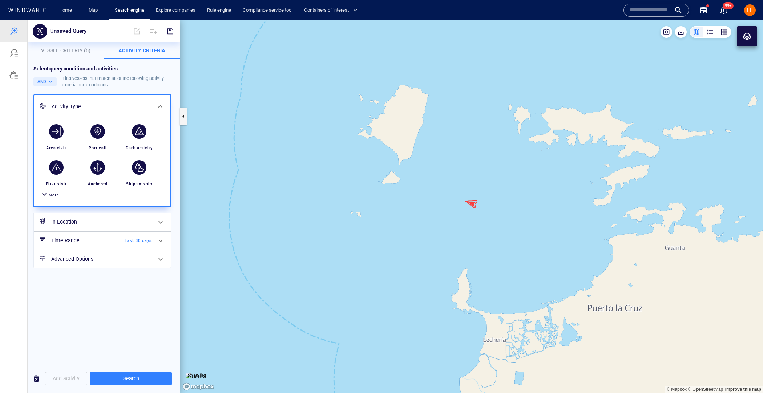
click at [55, 58] on button "Vessel Criteria (6)" at bounding box center [66, 50] width 76 height 17
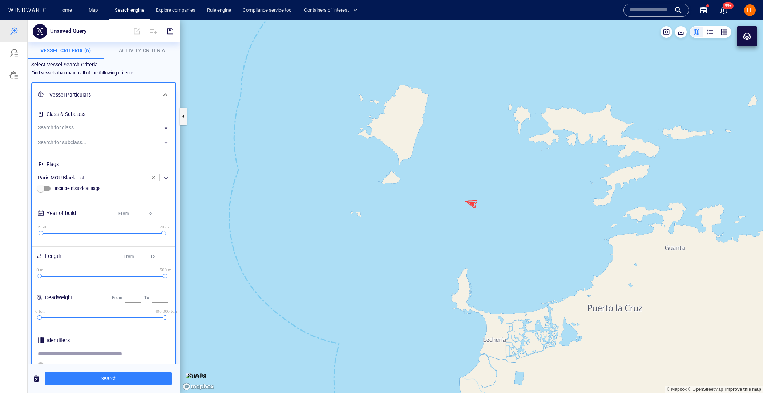
scroll to position [4, 0]
click at [36, 380] on span "button" at bounding box center [36, 378] width 9 height 9
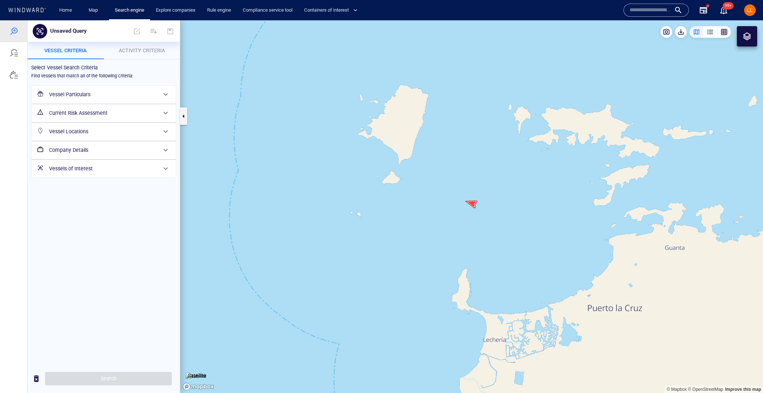
click at [146, 90] on h6 "Vessel Particulars" at bounding box center [103, 94] width 108 height 9
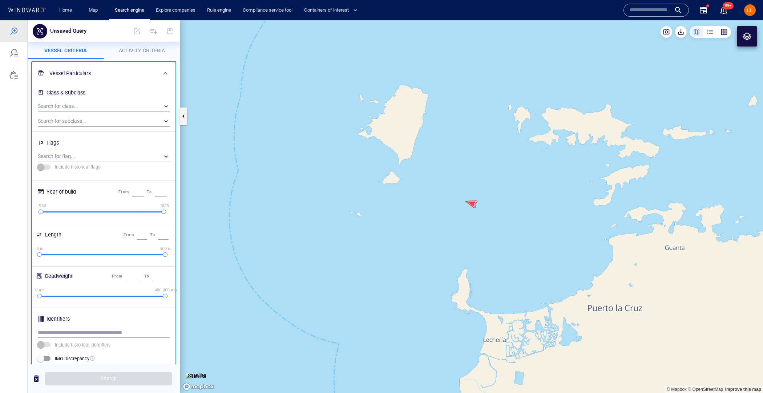
scroll to position [28, 0]
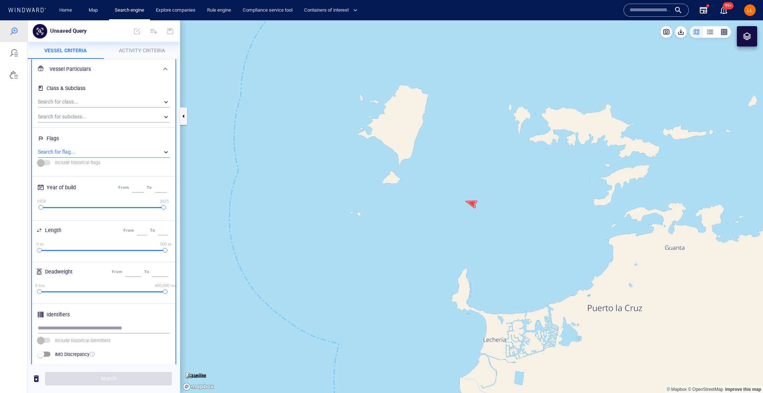
click at [109, 153] on div "​" at bounding box center [104, 152] width 132 height 11
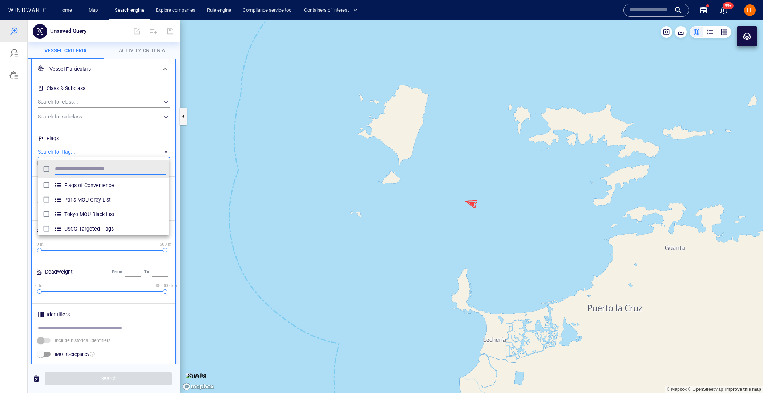
scroll to position [72, 131]
click at [100, 123] on div at bounding box center [381, 206] width 763 height 373
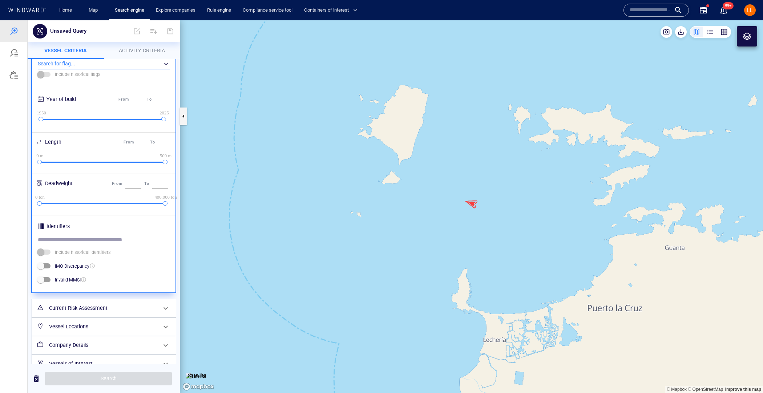
scroll to position [117, 0]
click at [127, 308] on h6 "Current Risk Assessment" at bounding box center [103, 308] width 108 height 9
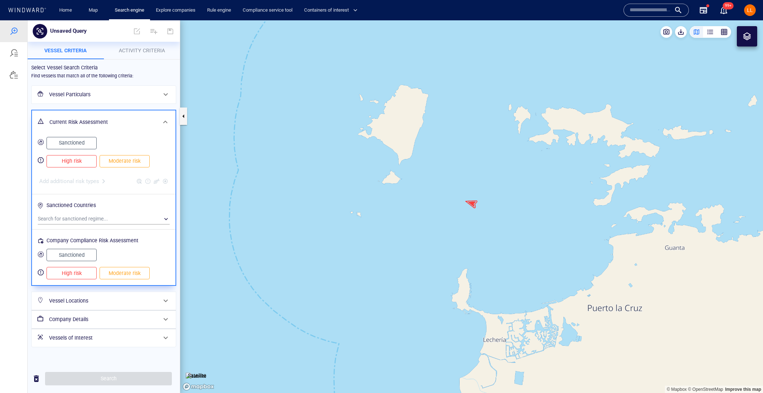
scroll to position [0, 0]
click at [91, 256] on button "Sanctioned" at bounding box center [72, 255] width 50 height 12
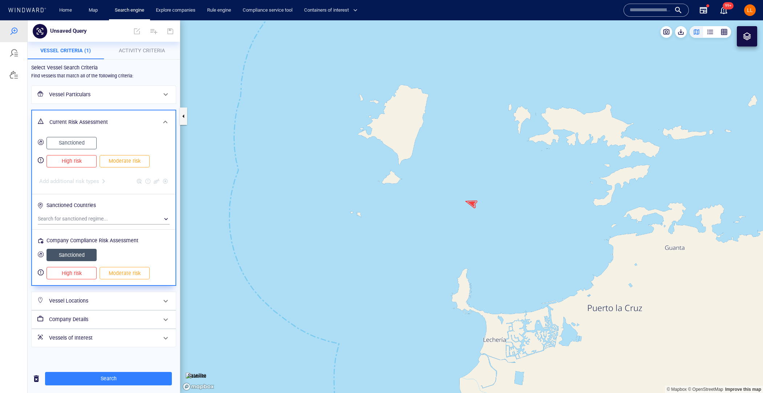
click at [118, 313] on div "Company Details" at bounding box center [103, 319] width 114 height 15
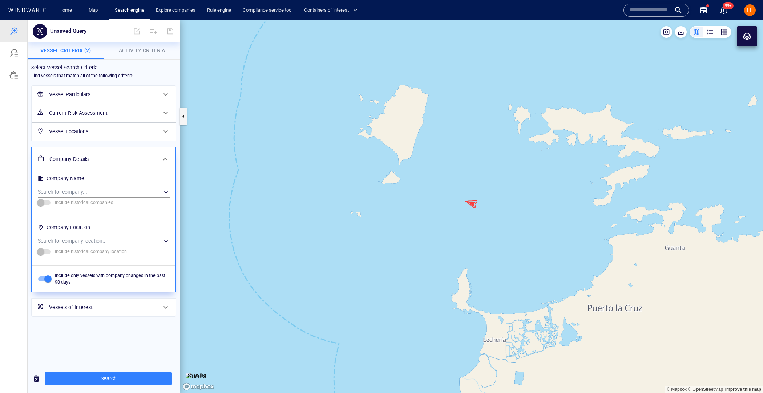
click at [115, 113] on h6 "Current Risk Assessment" at bounding box center [103, 113] width 108 height 9
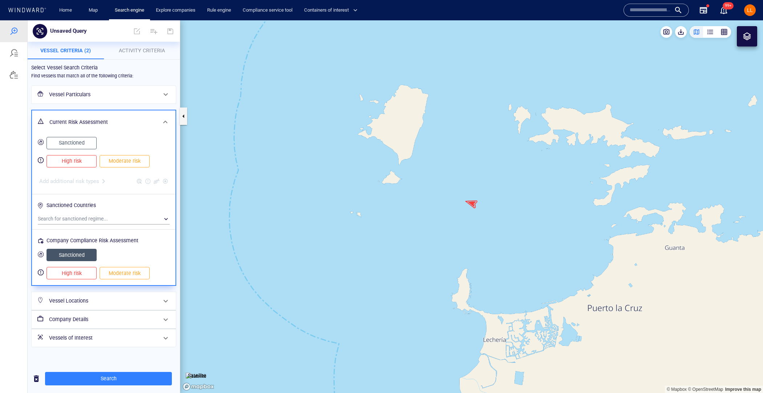
drag, startPoint x: 77, startPoint y: 162, endPoint x: 83, endPoint y: 183, distance: 21.9
click at [77, 162] on span "High risk" at bounding box center [71, 161] width 35 height 9
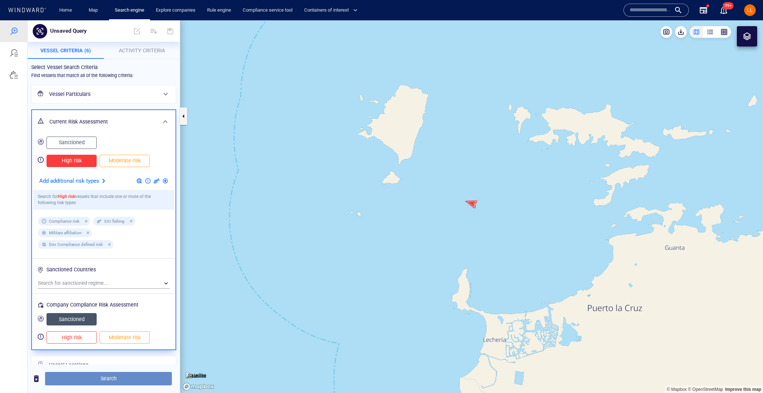
click at [143, 383] on span "Search" at bounding box center [108, 378] width 115 height 9
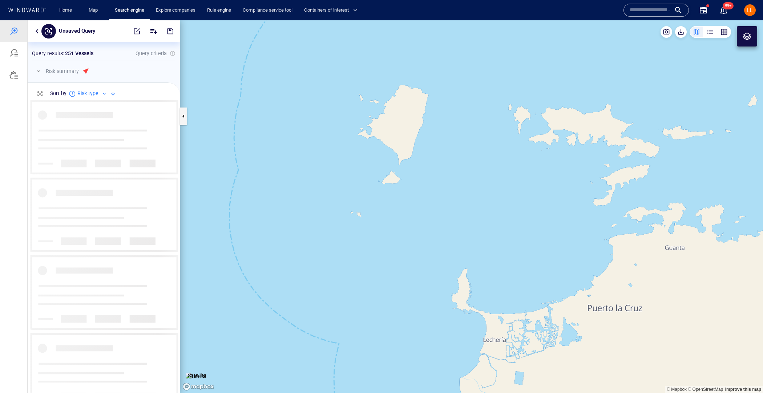
scroll to position [294, 152]
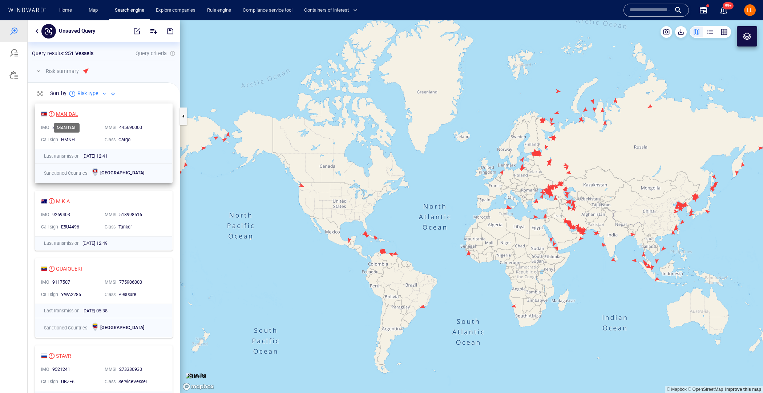
click at [71, 114] on div "MAN DAL" at bounding box center [67, 114] width 22 height 9
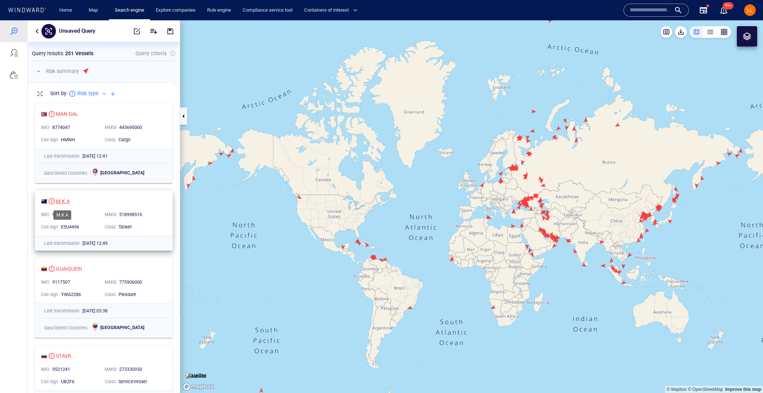
click at [62, 201] on div "M K A" at bounding box center [63, 201] width 14 height 9
click at [75, 268] on div "GUAIQUERI" at bounding box center [69, 269] width 26 height 9
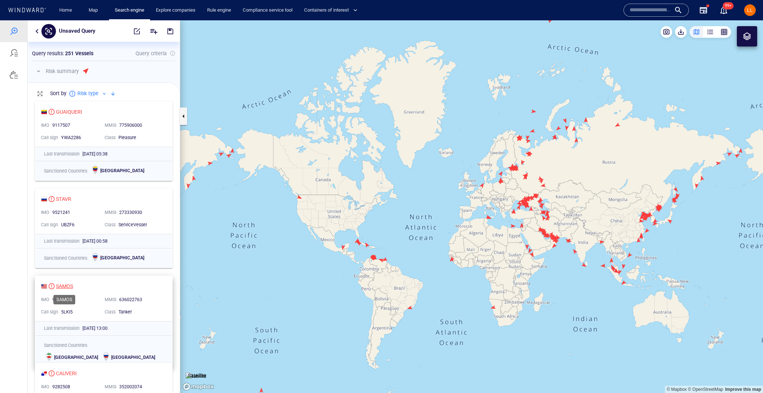
click at [64, 284] on div "M K A IMO 9269403 MMSI 518998516 Call sign E5U4496 Class Tanker Last transmissi…" at bounding box center [104, 247] width 152 height 294
click at [71, 285] on div "SAMOS" at bounding box center [64, 285] width 17 height 9
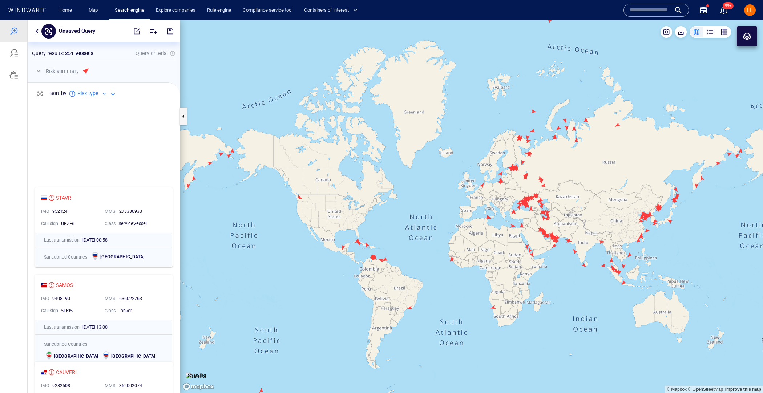
scroll to position [406, 0]
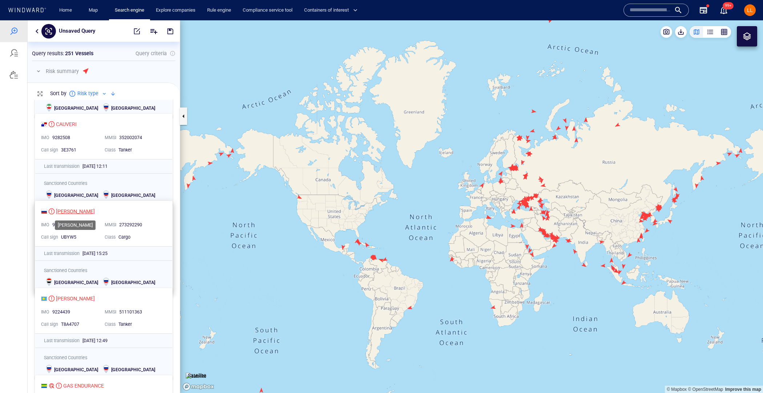
click at [84, 209] on div "[PERSON_NAME]" at bounding box center [75, 211] width 39 height 9
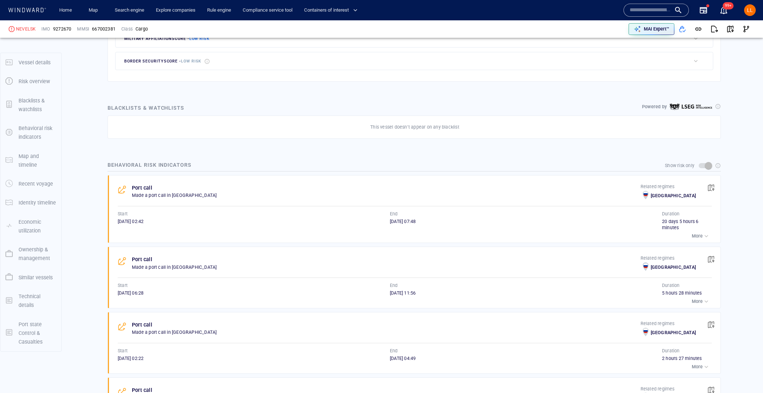
scroll to position [379, 0]
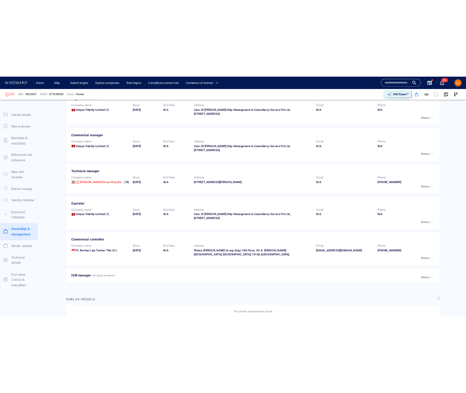
scroll to position [1353, 0]
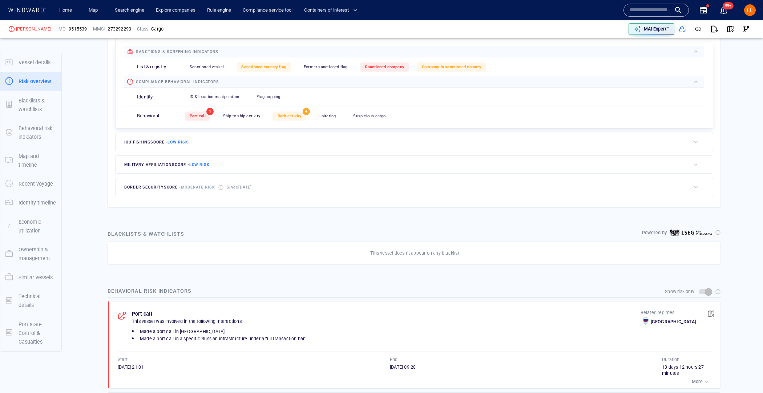
scroll to position [259, 0]
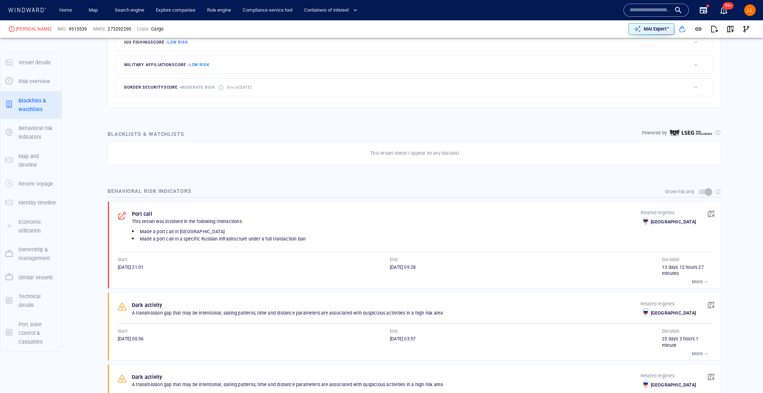
click at [290, 151] on div "This vessel doesn’t appear on any blacklist" at bounding box center [415, 153] width 599 height 9
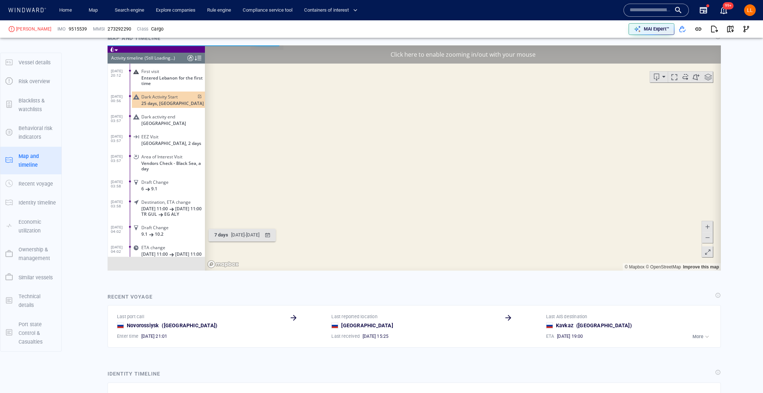
scroll to position [1326, 0]
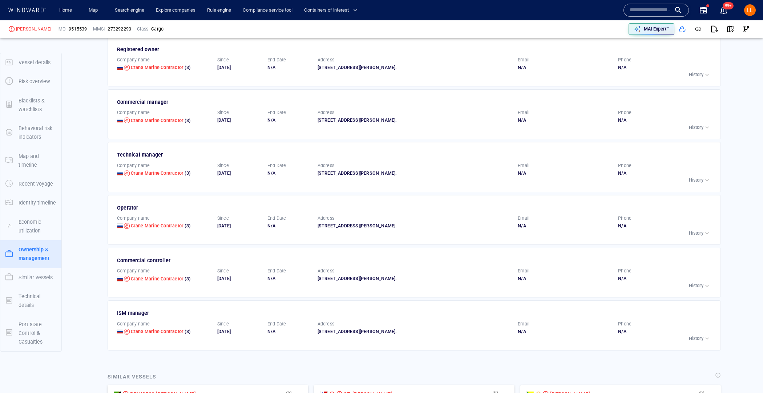
scroll to position [1525, 0]
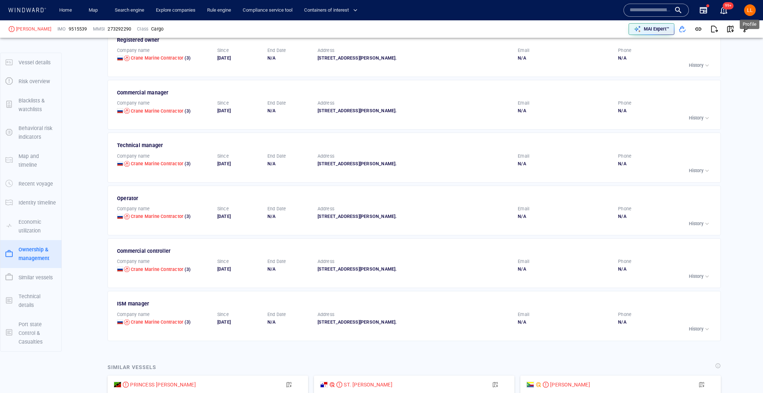
click at [749, 12] on span "LL" at bounding box center [750, 10] width 6 height 6
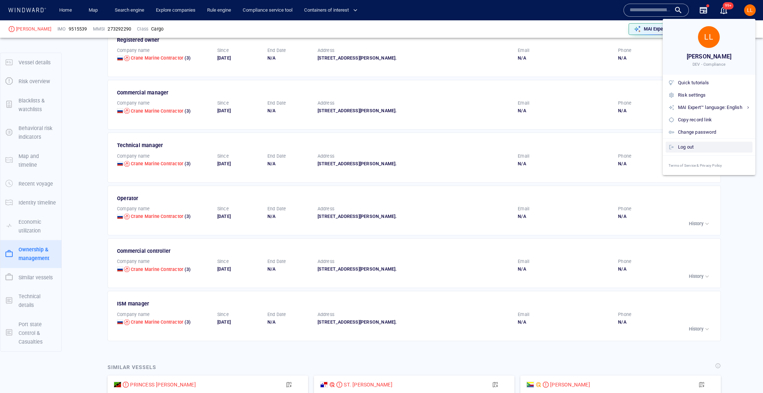
click at [700, 144] on div "Log out" at bounding box center [714, 147] width 72 height 8
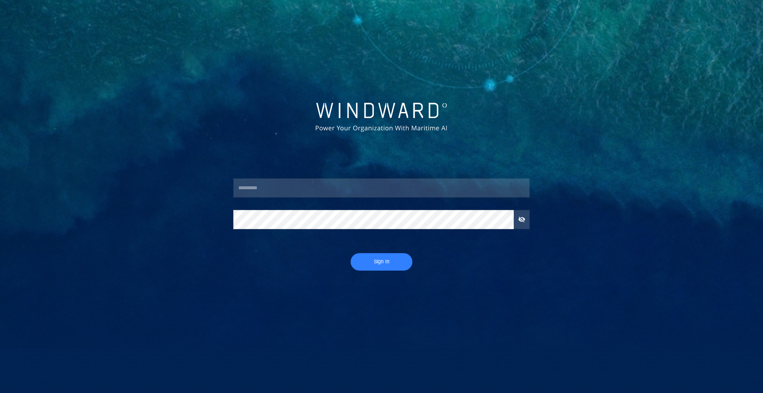
type input "****"
click at [389, 258] on span "Sign In" at bounding box center [381, 261] width 47 height 9
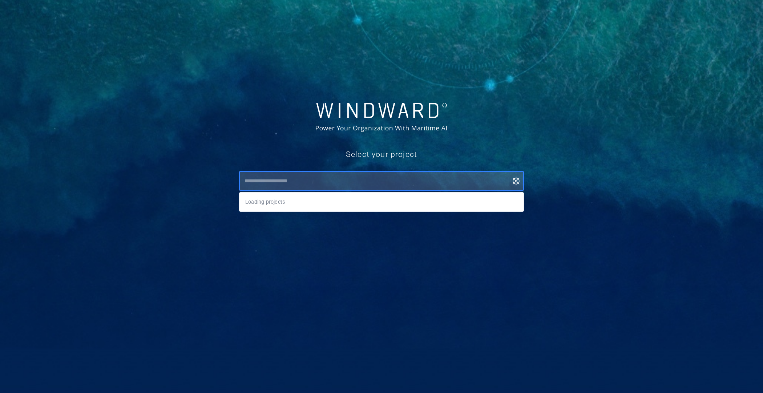
click at [454, 185] on input "text" at bounding box center [383, 180] width 282 height 13
type input "***"
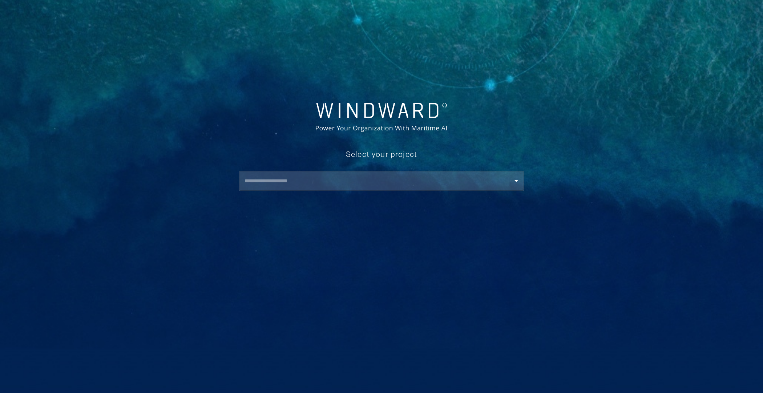
click at [401, 188] on div "​" at bounding box center [381, 181] width 285 height 20
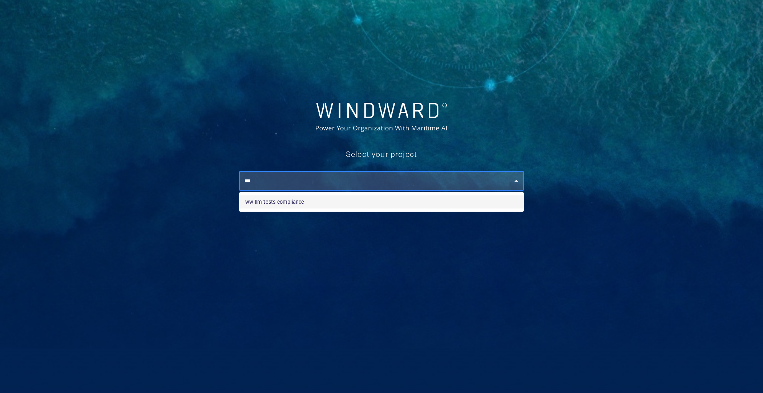
click at [352, 206] on li "ww-llm-tests-compliance" at bounding box center [382, 202] width 284 height 13
type input "**********"
